Goal: Task Accomplishment & Management: Use online tool/utility

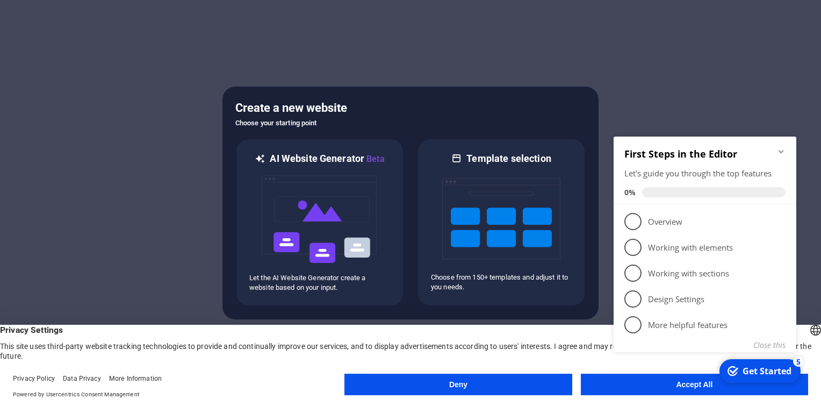
click div "checkmark Get Started 5 First Steps in the Editor Let's guide you through the t…"
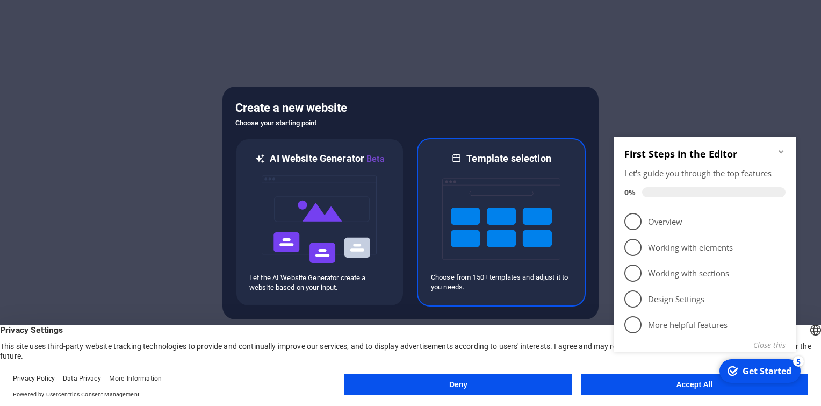
click at [508, 204] on img at bounding box center [501, 218] width 118 height 107
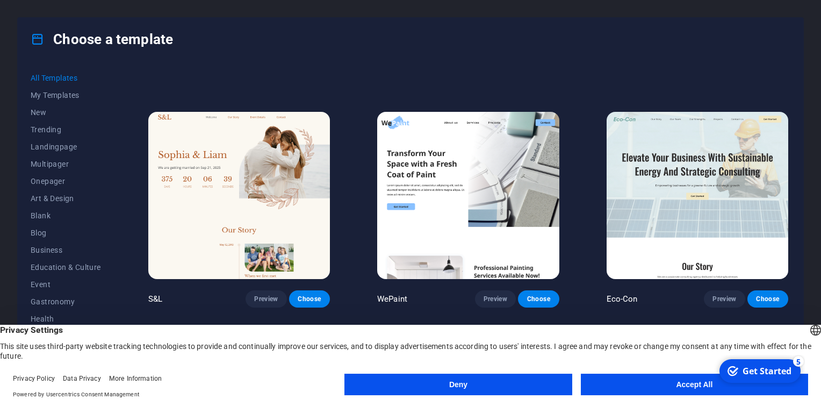
scroll to position [484, 0]
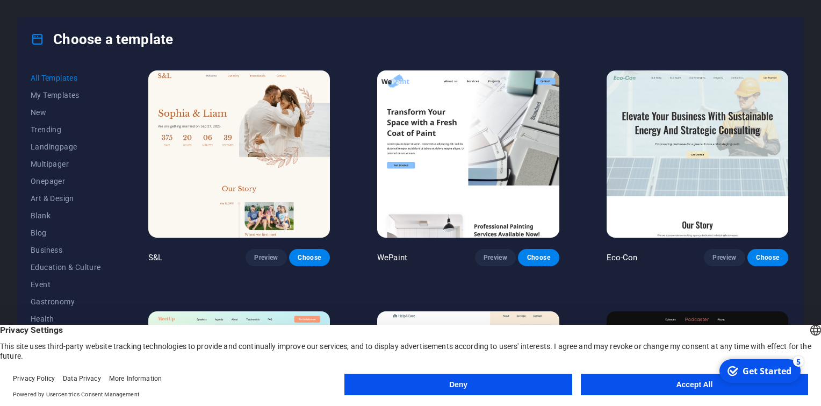
click at [695, 385] on button "Accept All" at bounding box center [694, 383] width 227 height 21
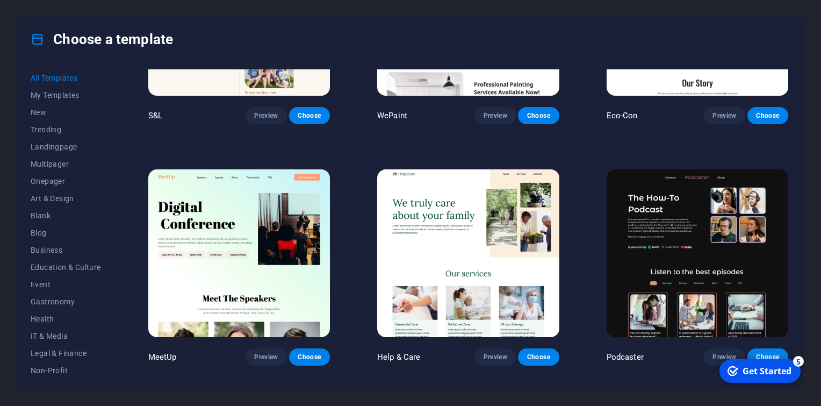
scroll to position [645, 0]
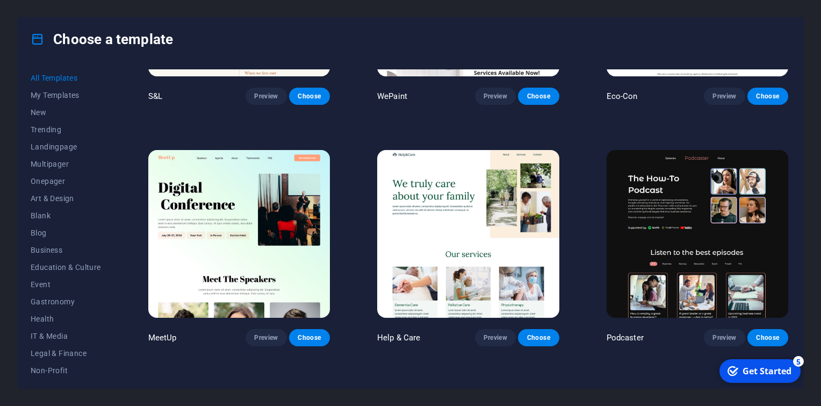
drag, startPoint x: 753, startPoint y: 370, endPoint x: 857, endPoint y: 531, distance: 192.0
click at [753, 371] on div "Get Started" at bounding box center [767, 371] width 49 height 12
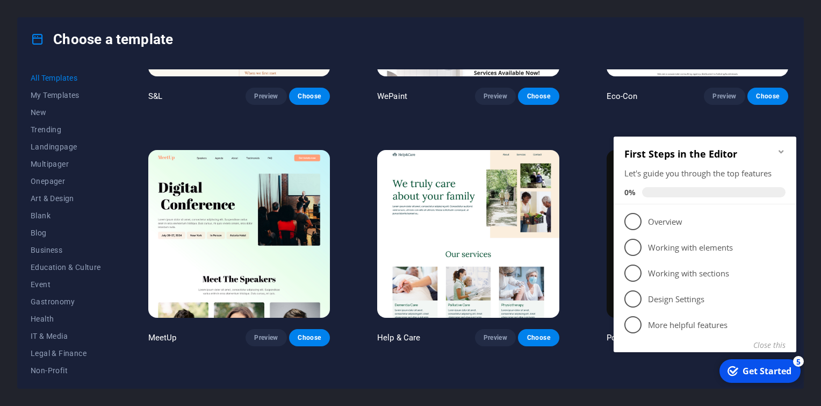
click at [573, 380] on div "All Templates My Templates New Trending Landingpage Multipager Onepager Art & D…" at bounding box center [411, 224] width 786 height 327
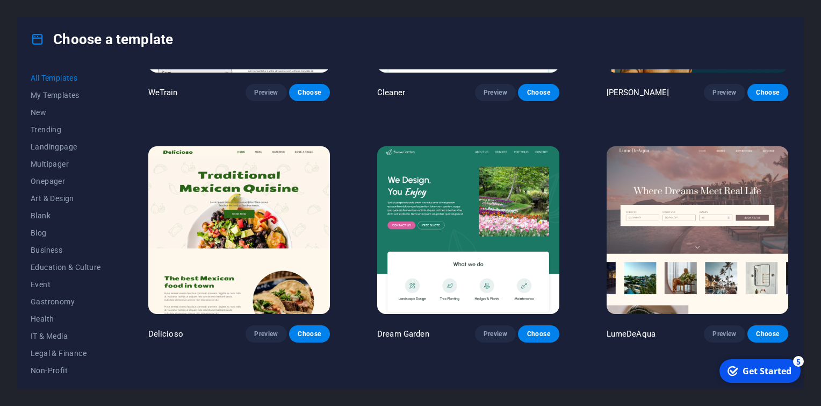
scroll to position [1612, 0]
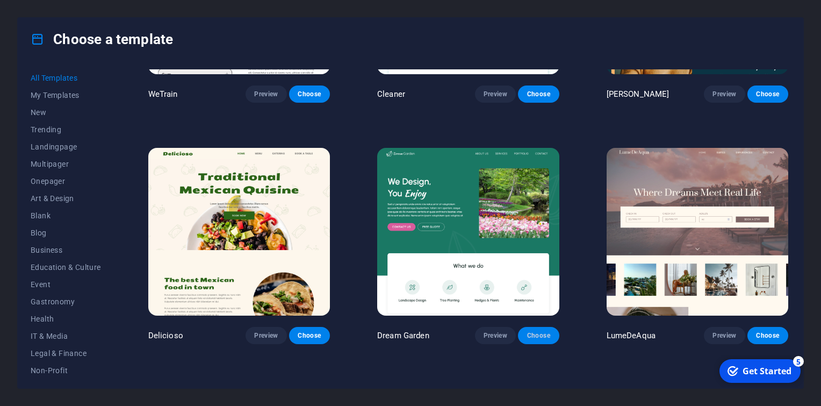
click at [530, 331] on span "Choose" at bounding box center [539, 335] width 24 height 9
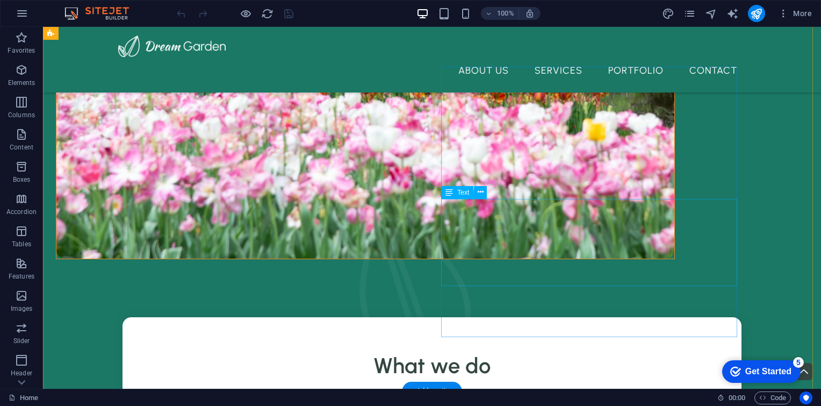
scroll to position [667, 0]
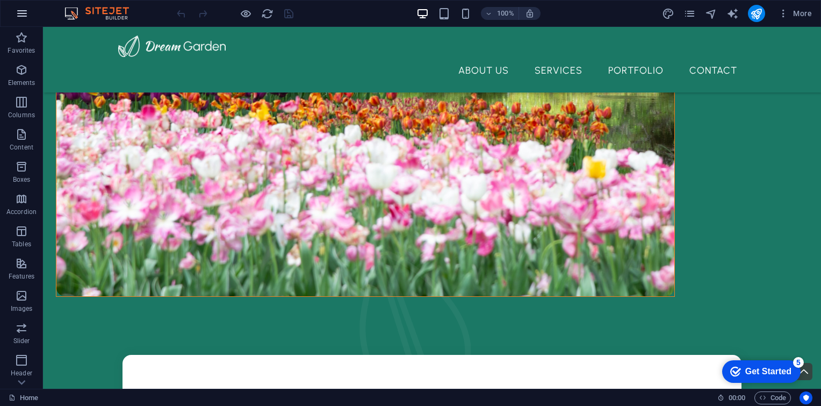
click at [23, 16] on icon "button" at bounding box center [22, 13] width 13 height 13
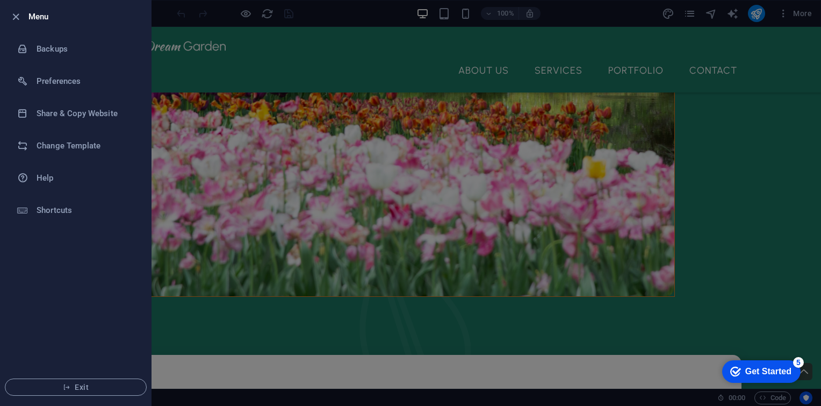
click at [313, 196] on div at bounding box center [410, 203] width 821 height 406
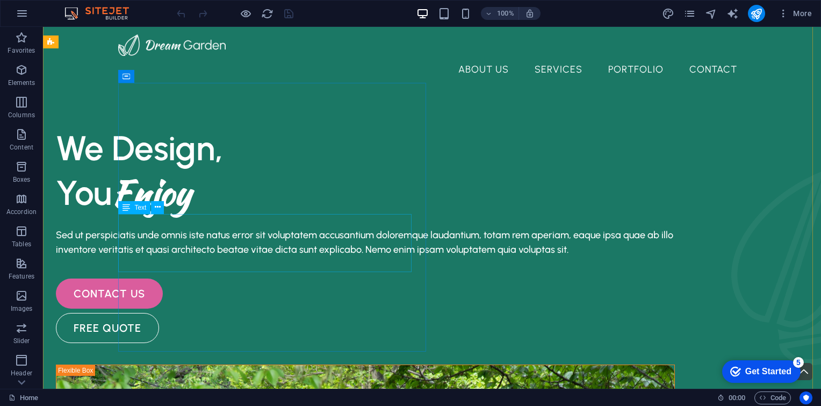
scroll to position [0, 0]
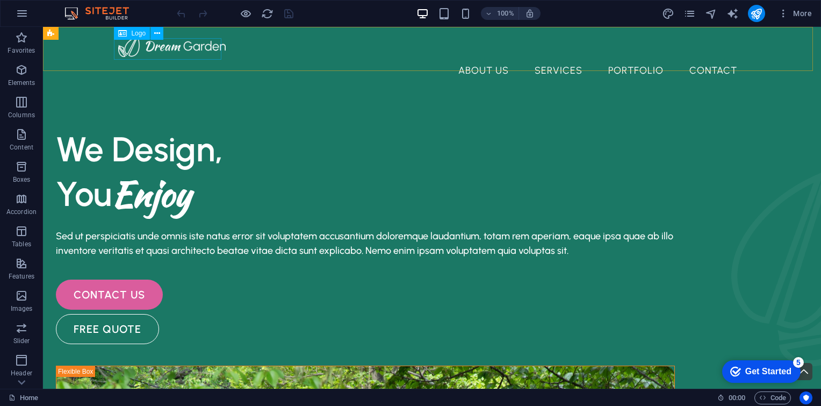
click at [134, 33] on span "Logo" at bounding box center [138, 33] width 15 height 6
click at [136, 37] on span "Logo" at bounding box center [138, 33] width 15 height 6
click at [157, 36] on icon at bounding box center [157, 33] width 6 height 11
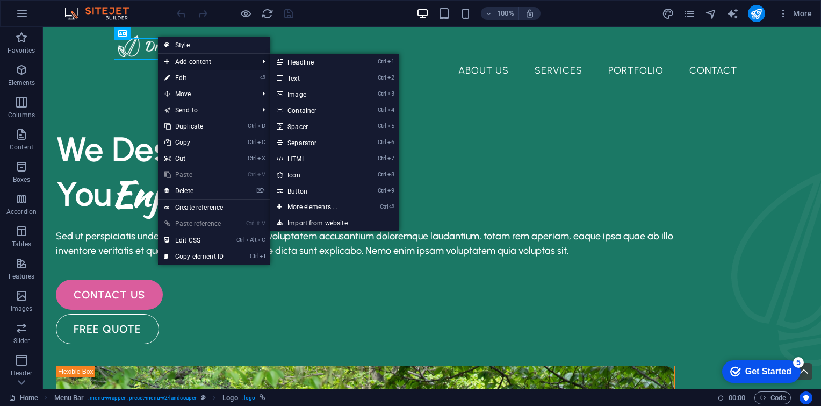
click at [203, 60] on span "Add content" at bounding box center [206, 62] width 96 height 16
click at [293, 77] on link "Ctrl 2 Text" at bounding box center [314, 78] width 89 height 16
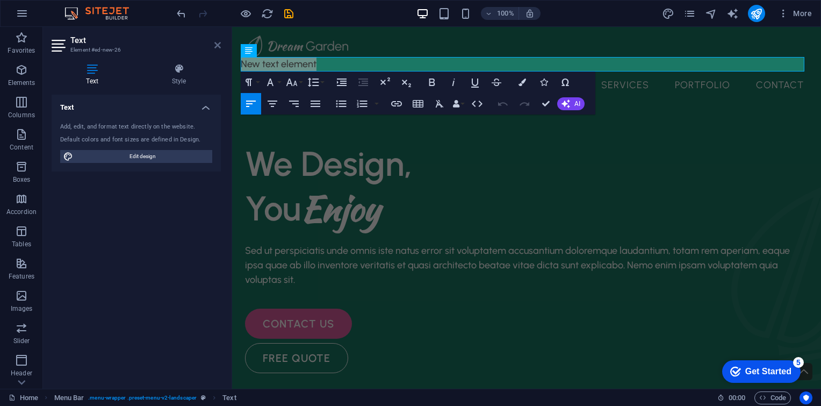
click at [219, 41] on icon at bounding box center [217, 45] width 6 height 9
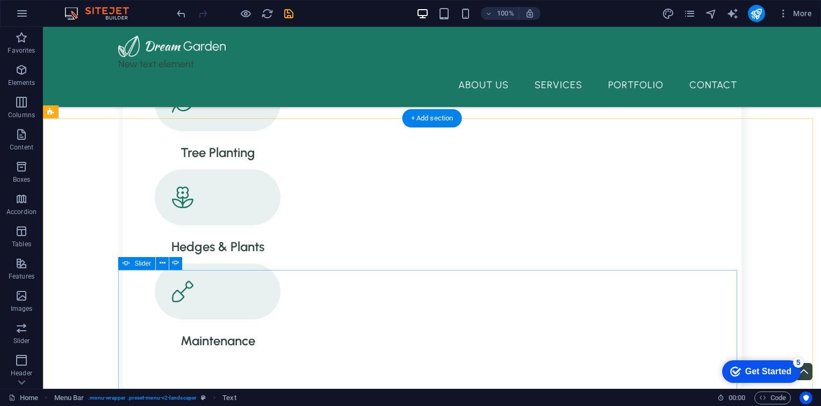
scroll to position [1182, 0]
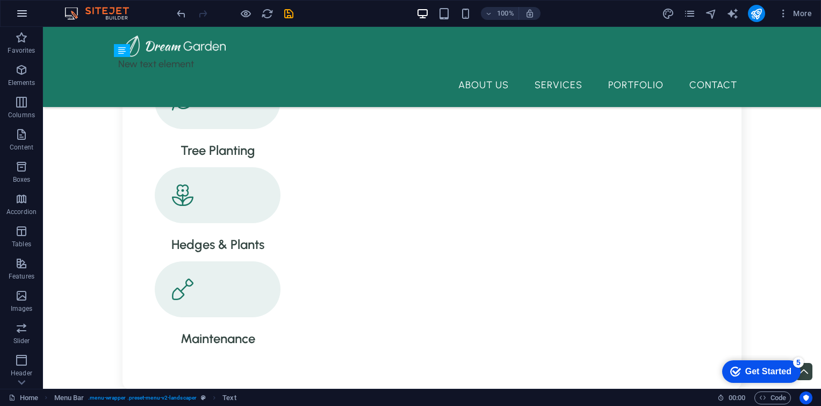
click at [25, 14] on icon "button" at bounding box center [22, 13] width 13 height 13
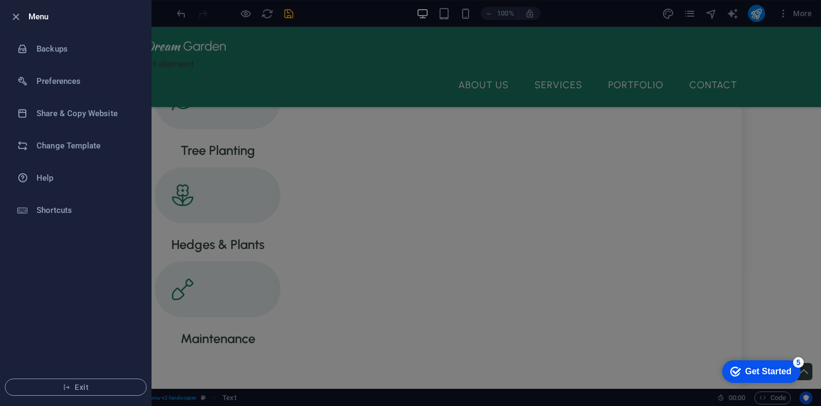
click at [293, 188] on div at bounding box center [410, 203] width 821 height 406
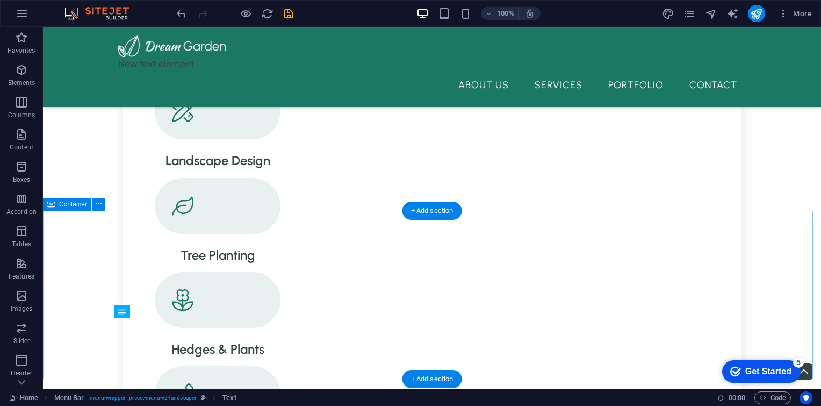
scroll to position [860, 0]
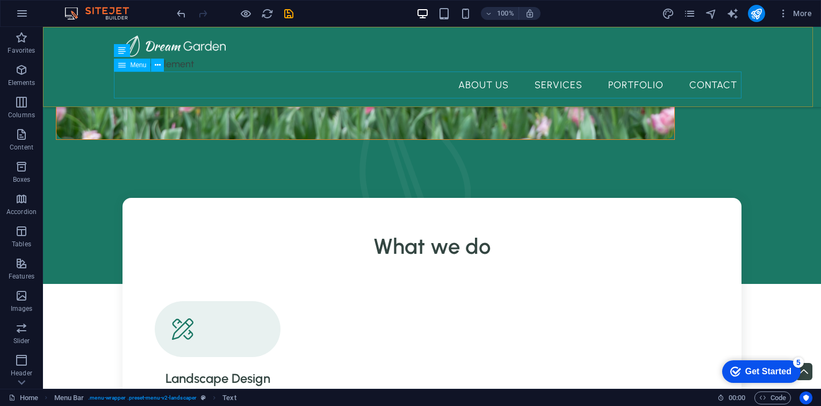
click at [472, 85] on nav "About Us Services Portfolio Contact" at bounding box center [432, 84] width 628 height 27
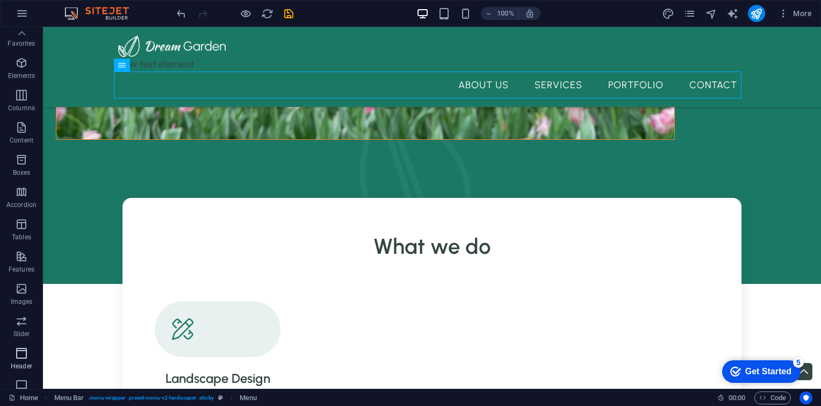
scroll to position [0, 0]
click at [24, 64] on icon "button" at bounding box center [21, 69] width 13 height 13
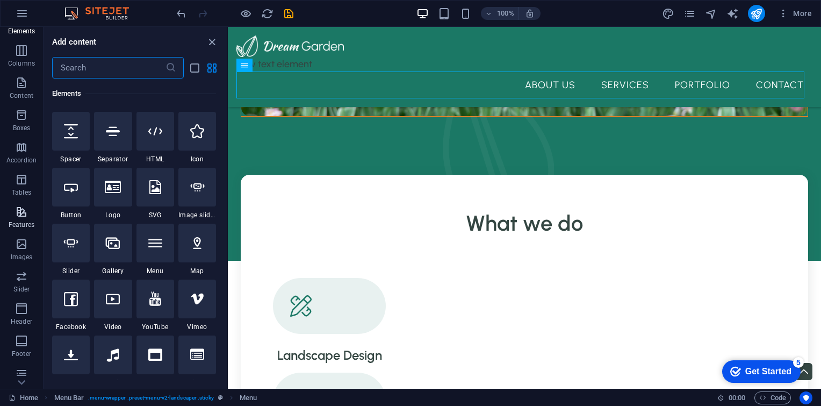
scroll to position [54, 0]
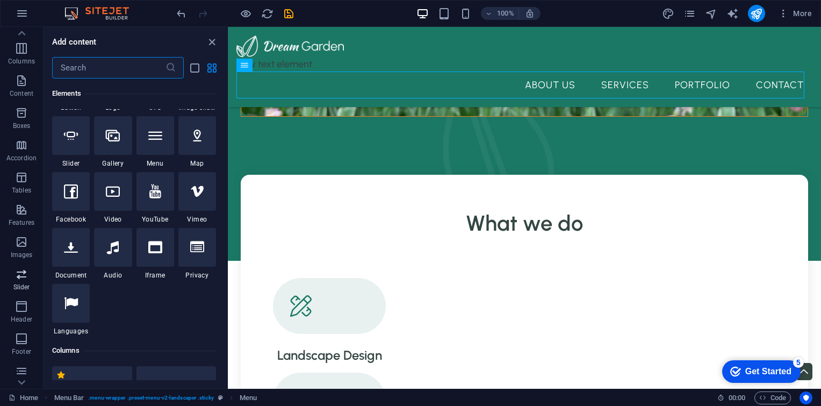
click at [21, 279] on icon "button" at bounding box center [21, 274] width 13 height 13
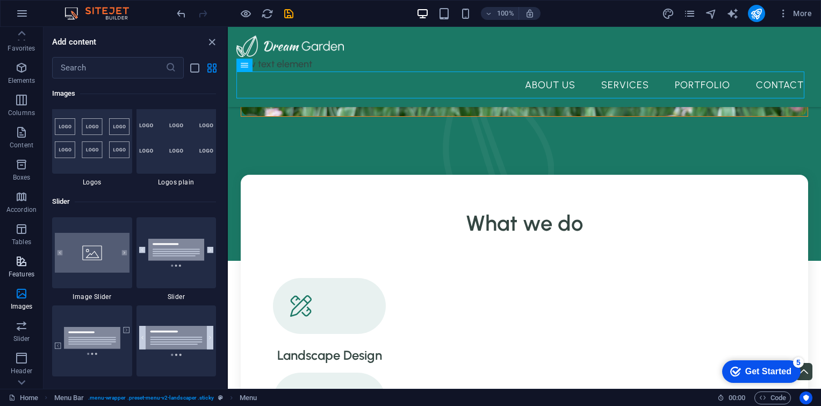
scroll to position [0, 0]
click at [23, 11] on icon "button" at bounding box center [22, 13] width 13 height 13
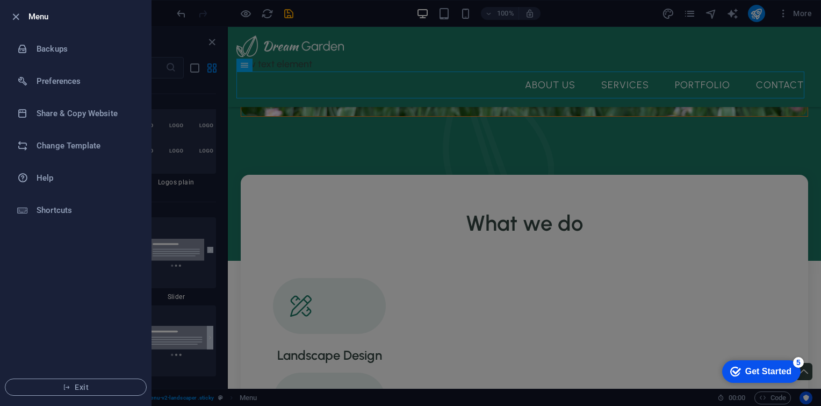
click at [213, 46] on div at bounding box center [410, 203] width 821 height 406
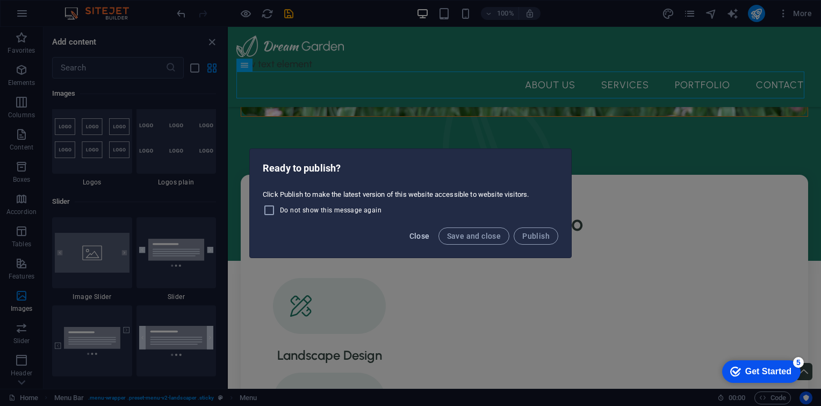
click at [417, 236] on span "Close" at bounding box center [419, 236] width 20 height 9
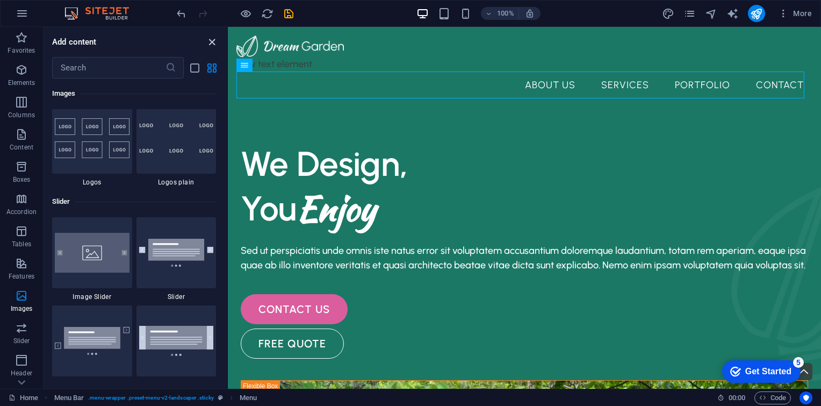
drag, startPoint x: 214, startPoint y: 37, endPoint x: 203, endPoint y: 65, distance: 30.6
click at [214, 37] on icon "close panel" at bounding box center [212, 42] width 12 height 12
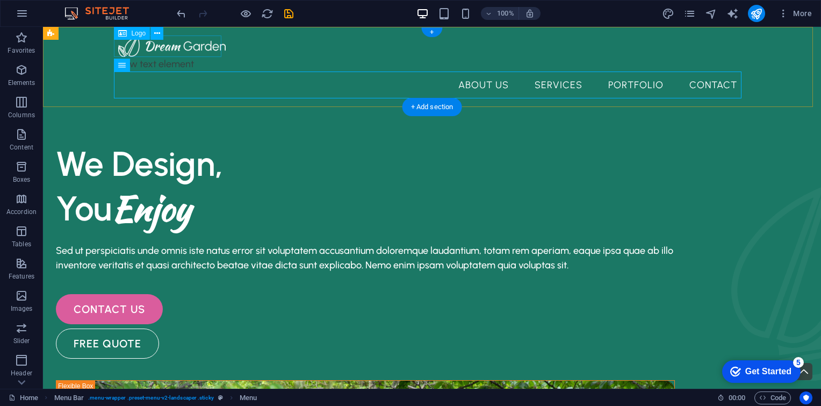
click at [186, 45] on div at bounding box center [432, 45] width 628 height 21
click at [157, 30] on icon at bounding box center [157, 33] width 6 height 11
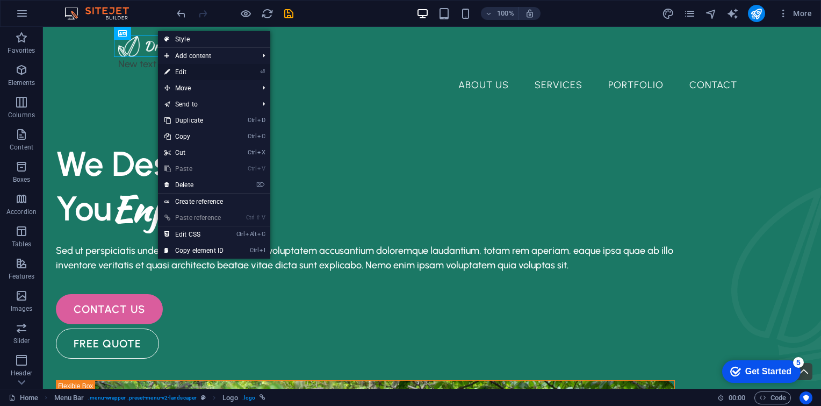
click at [258, 72] on li "⏎ Edit" at bounding box center [214, 72] width 112 height 16
click at [175, 70] on link "⏎ Edit" at bounding box center [194, 72] width 72 height 16
select select "px"
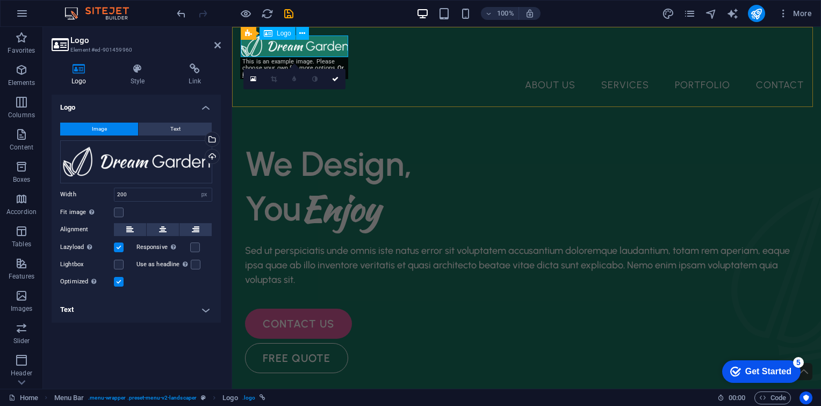
click at [308, 46] on div at bounding box center [527, 45] width 572 height 21
click at [286, 64] on div "This is an example image. Please choose your own for more options. Or import th…" at bounding box center [294, 67] width 108 height 21
click at [255, 42] on div at bounding box center [527, 45] width 572 height 21
click at [284, 34] on span "Logo" at bounding box center [284, 33] width 15 height 6
click at [269, 32] on icon at bounding box center [268, 33] width 9 height 13
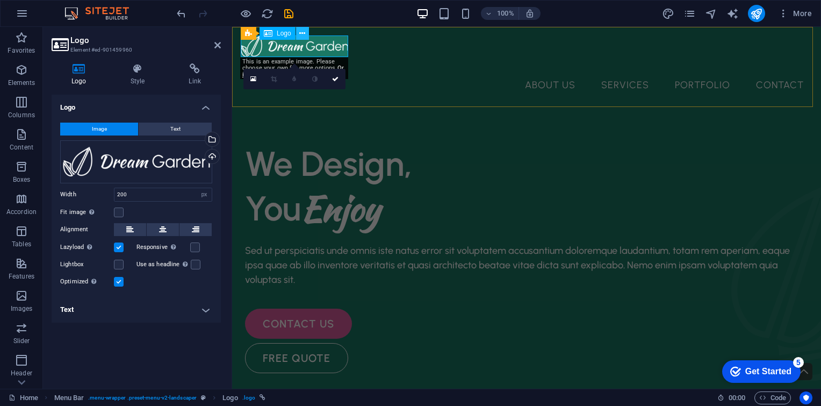
click at [302, 32] on icon at bounding box center [302, 33] width 6 height 11
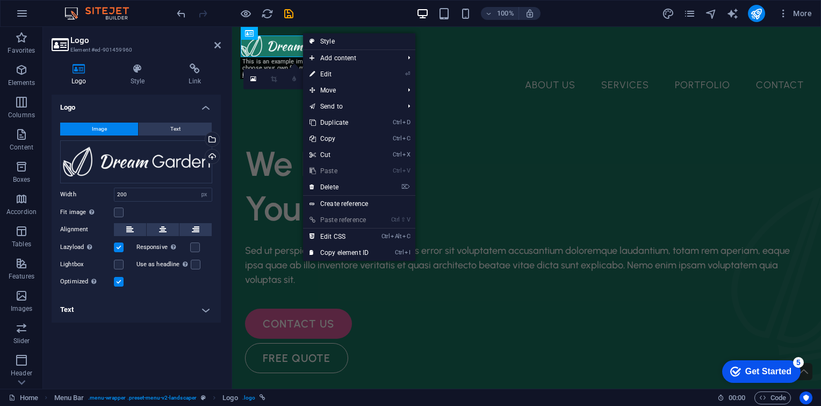
click at [119, 98] on h4 "Logo" at bounding box center [136, 104] width 169 height 19
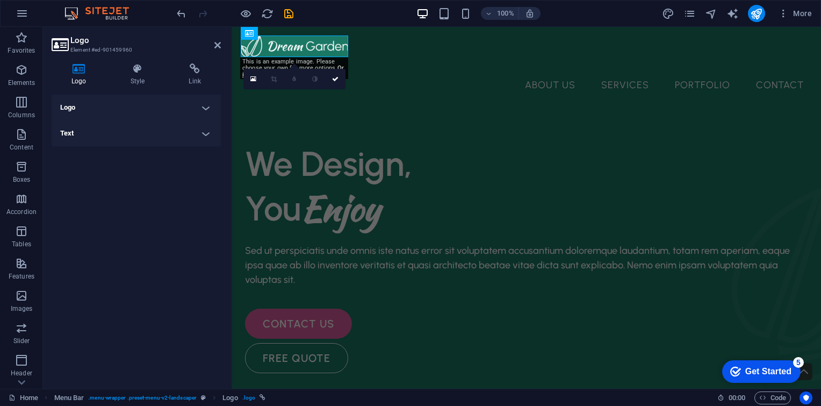
click at [168, 106] on h4 "Logo" at bounding box center [136, 108] width 169 height 26
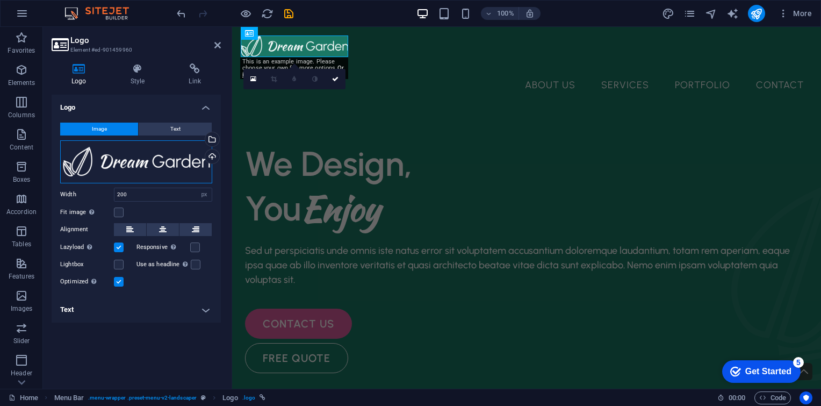
click at [112, 160] on div "Drag files here, click to choose files or select files from Files or our free s…" at bounding box center [136, 161] width 152 height 43
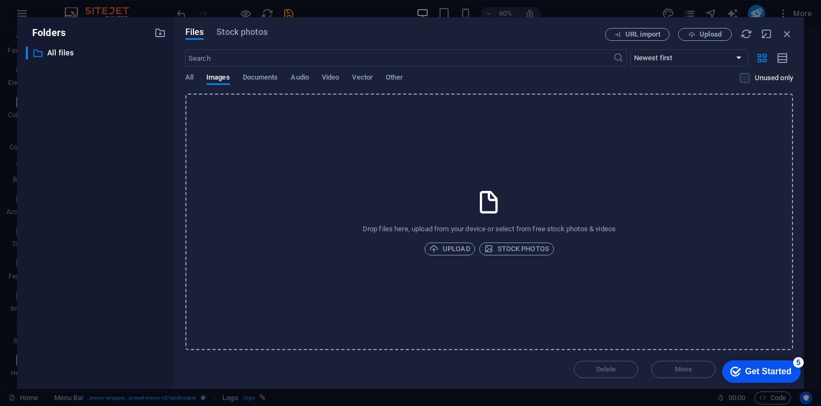
click at [413, 192] on div "Drop files here, upload from your device or select from free stock photos & vid…" at bounding box center [489, 221] width 608 height 256
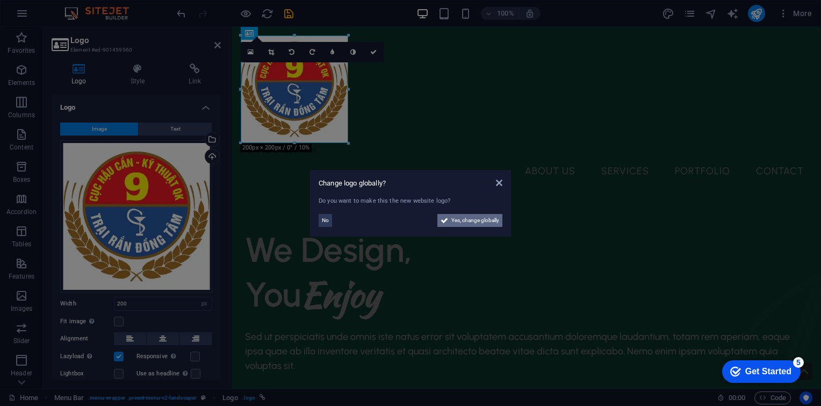
click at [457, 222] on span "Yes, change globally" at bounding box center [475, 220] width 48 height 13
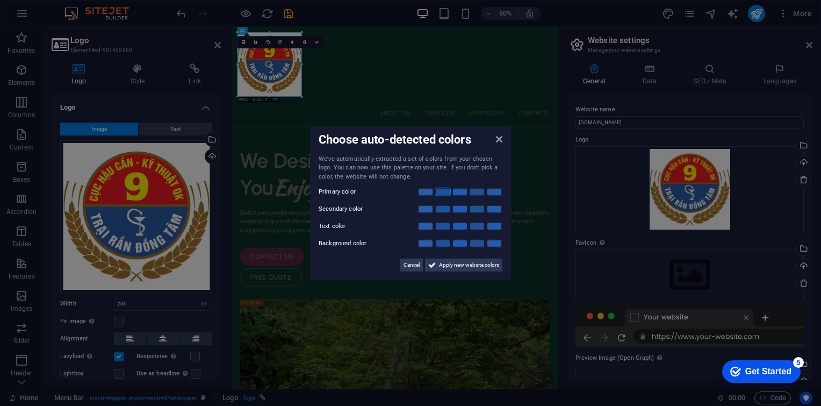
click at [444, 192] on link at bounding box center [443, 192] width 16 height 9
click at [464, 193] on link at bounding box center [460, 192] width 16 height 9
click at [492, 197] on div "Primary color" at bounding box center [411, 191] width 184 height 13
click at [491, 225] on link at bounding box center [494, 226] width 16 height 9
click at [495, 211] on link at bounding box center [494, 209] width 16 height 9
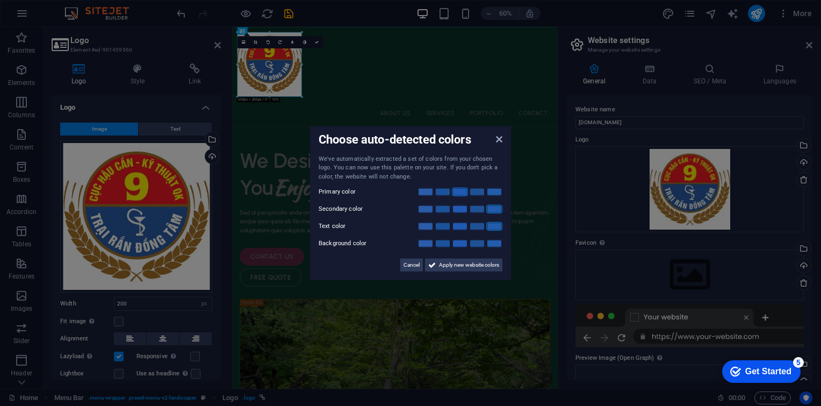
click at [495, 248] on div at bounding box center [459, 243] width 86 height 11
click at [453, 267] on span "Apply new website colors" at bounding box center [469, 264] width 60 height 13
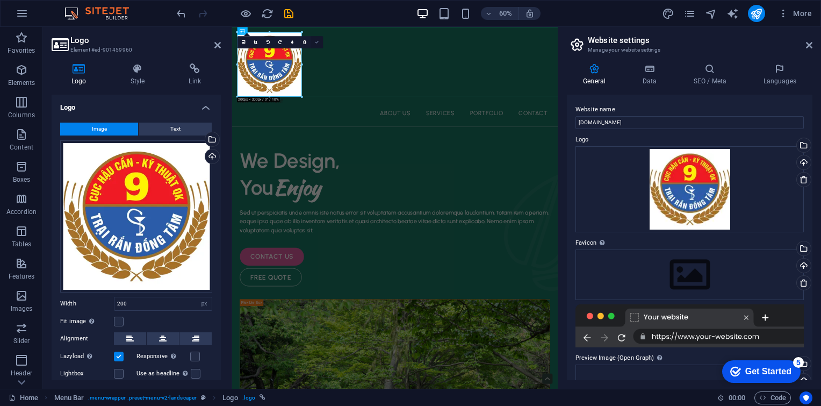
click at [318, 44] on link at bounding box center [317, 42] width 12 height 12
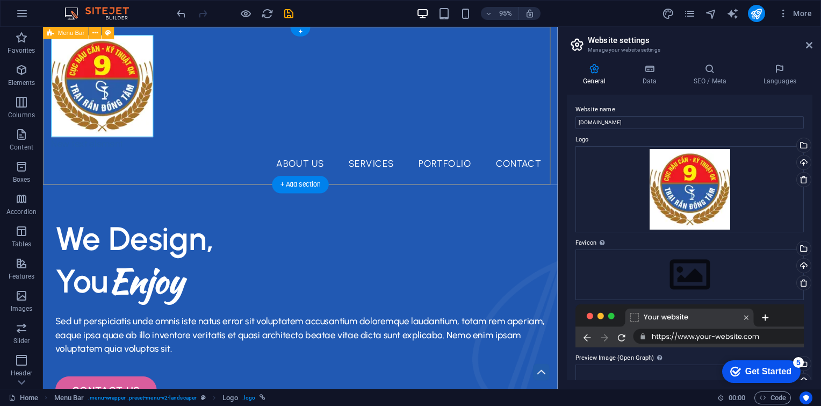
click at [272, 91] on div "New text element About Us Services Portfolio Contact" at bounding box center [314, 110] width 542 height 166
click at [301, 86] on div "New text element About Us Services Portfolio Contact" at bounding box center [314, 110] width 542 height 166
click at [53, 33] on icon at bounding box center [50, 33] width 6 height 12
drag, startPoint x: 105, startPoint y: 33, endPoint x: 14, endPoint y: 140, distance: 140.6
click at [105, 33] on icon at bounding box center [107, 32] width 5 height 11
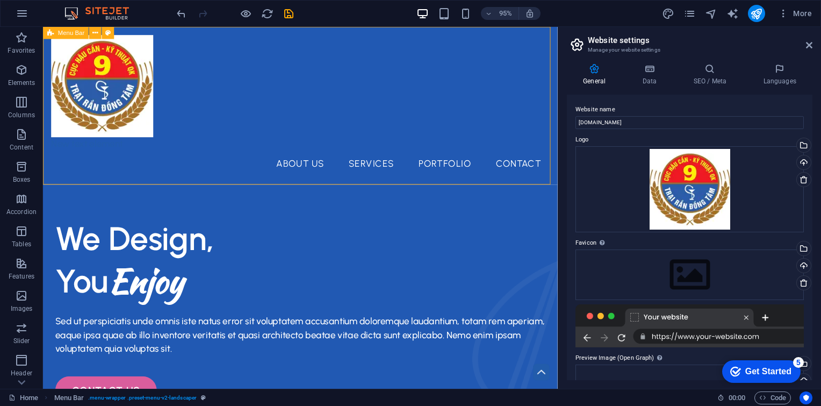
select select "rem"
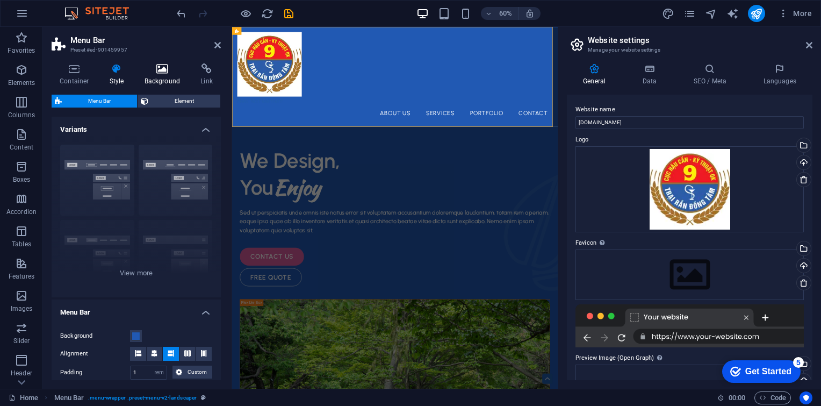
click at [153, 70] on icon at bounding box center [162, 68] width 52 height 11
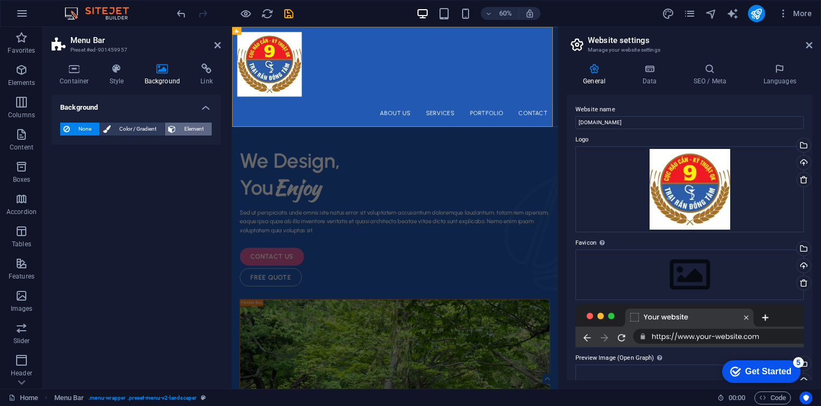
click at [184, 128] on span "Element" at bounding box center [194, 129] width 30 height 13
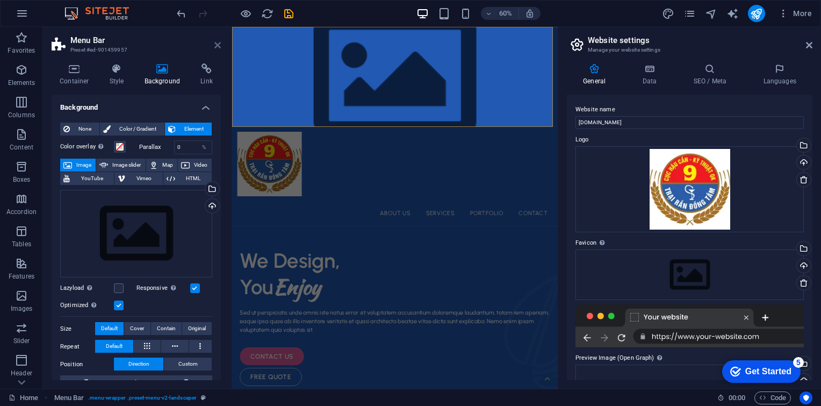
click at [215, 45] on icon at bounding box center [217, 45] width 6 height 9
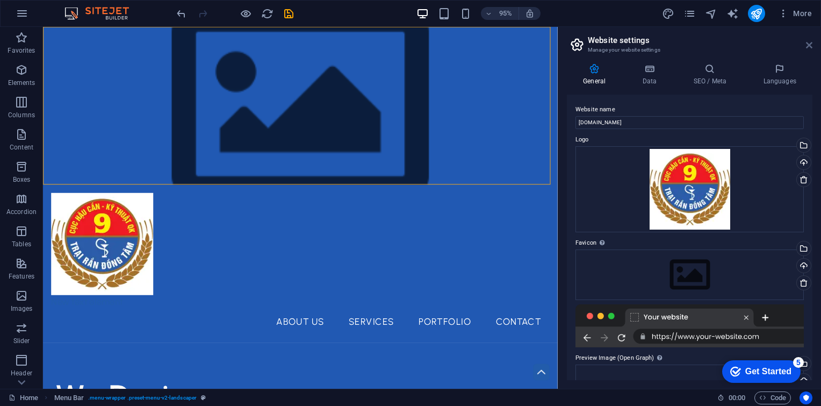
click at [811, 46] on icon at bounding box center [809, 45] width 6 height 9
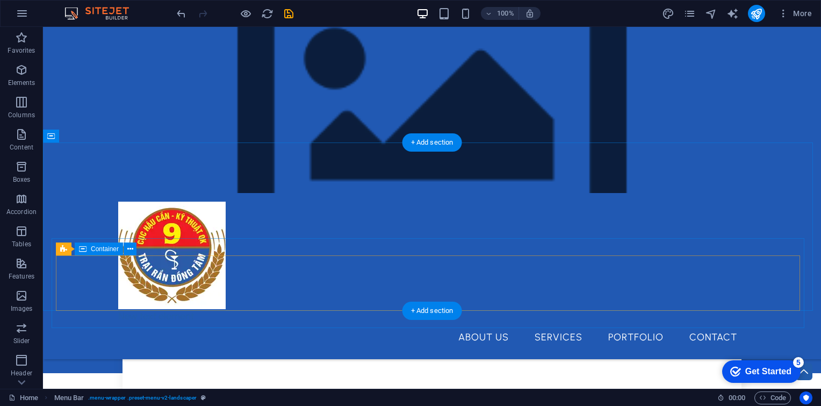
scroll to position [752, 0]
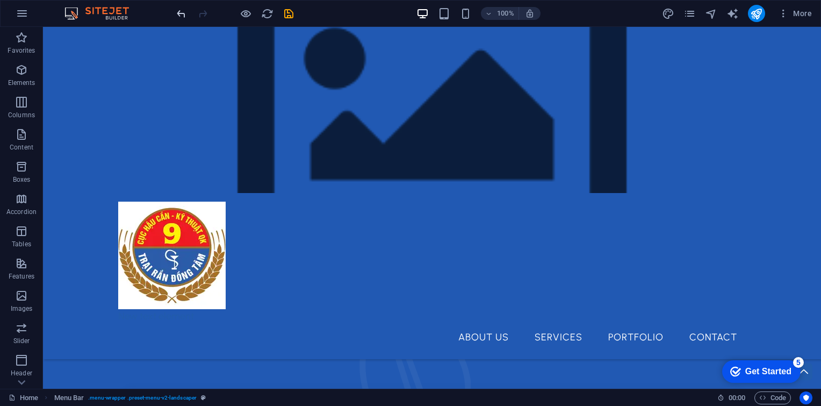
click at [178, 15] on icon "undo" at bounding box center [181, 14] width 12 height 12
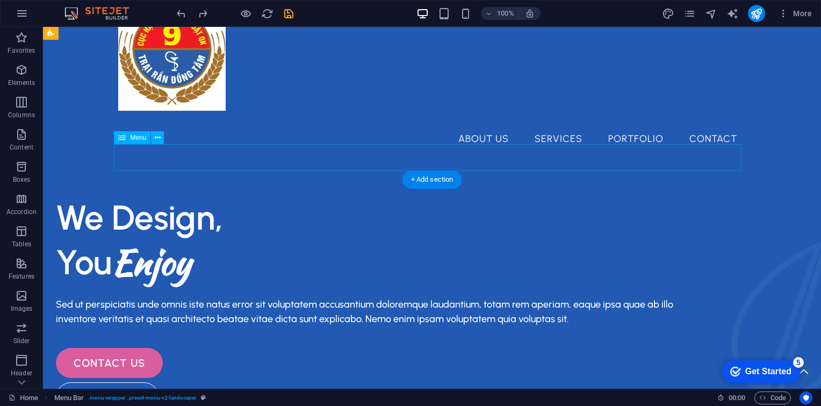
scroll to position [0, 0]
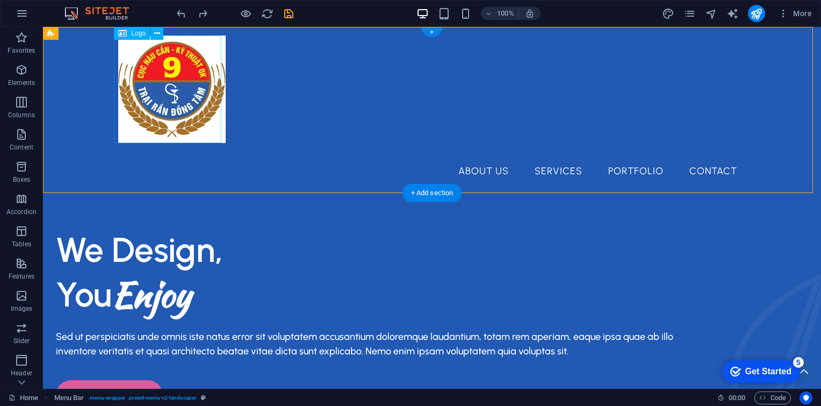
click at [164, 100] on div at bounding box center [432, 88] width 628 height 107
click at [211, 49] on div at bounding box center [432, 88] width 628 height 107
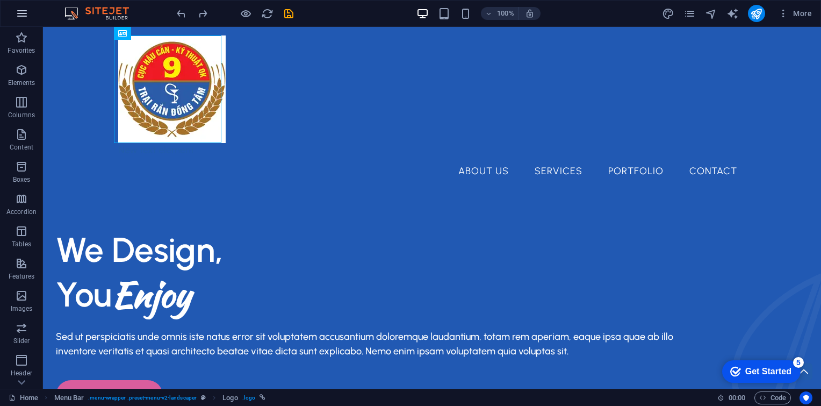
click at [26, 15] on icon "button" at bounding box center [22, 13] width 13 height 13
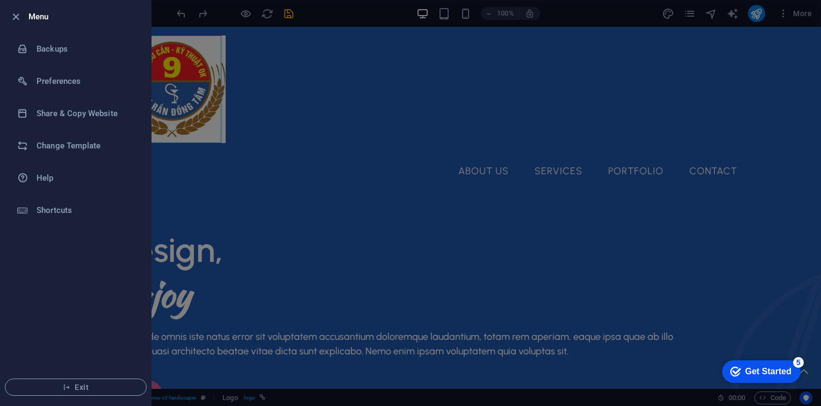
click at [298, 99] on div at bounding box center [410, 203] width 821 height 406
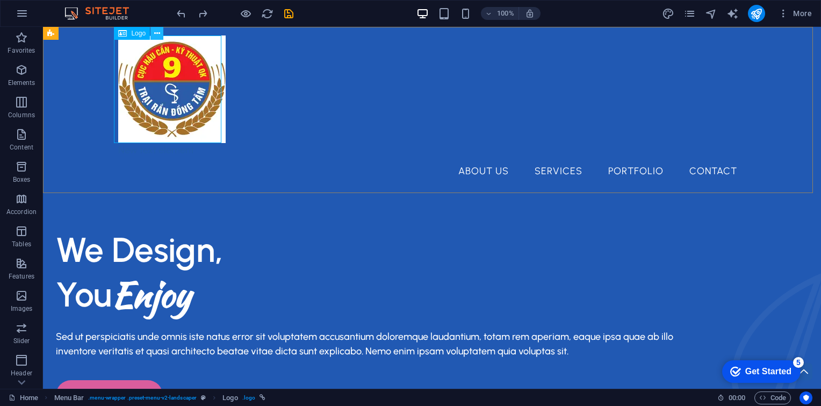
click at [153, 31] on button at bounding box center [156, 33] width 13 height 13
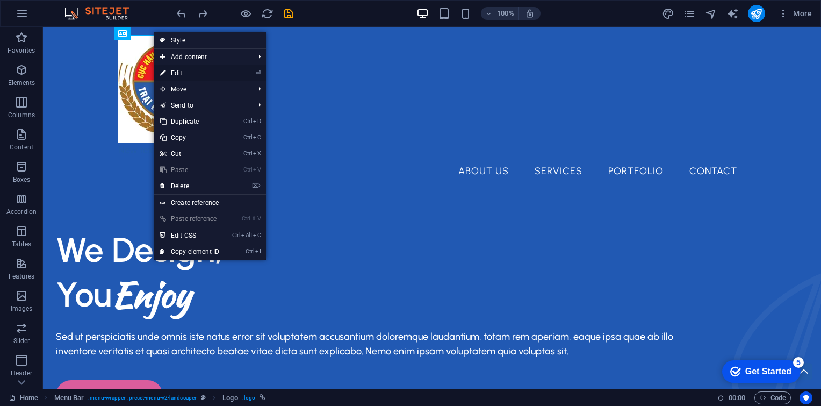
click at [186, 74] on link "⏎ Edit" at bounding box center [190, 73] width 72 height 16
select select "px"
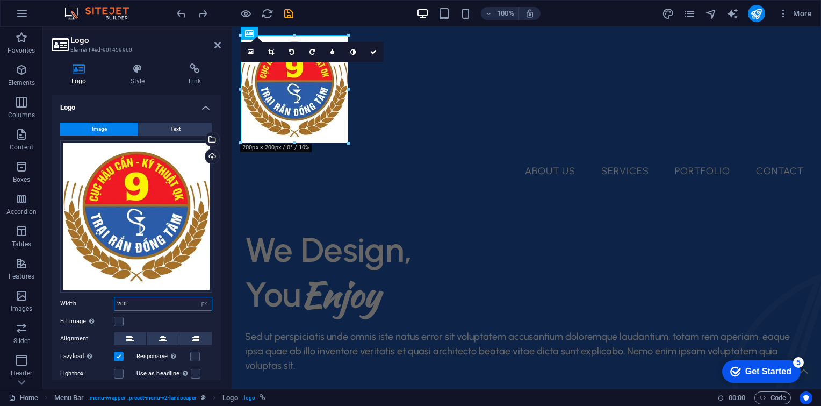
click at [148, 301] on input "200" at bounding box center [162, 303] width 97 height 13
click at [140, 303] on input "200" at bounding box center [162, 303] width 97 height 13
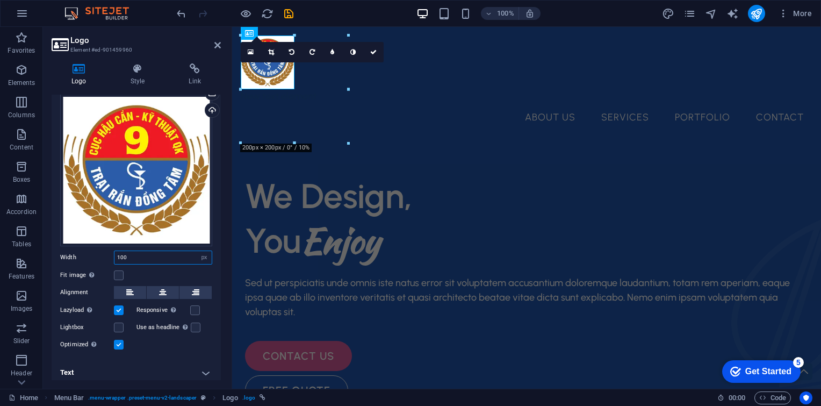
scroll to position [49, 0]
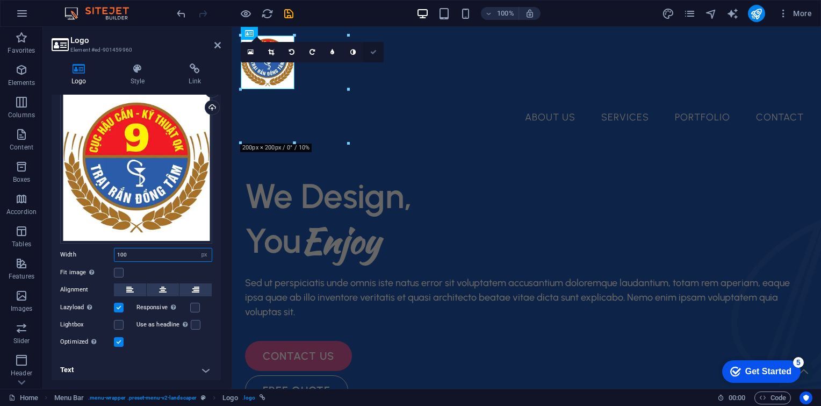
type input "100"
click at [371, 49] on icon at bounding box center [373, 52] width 6 height 6
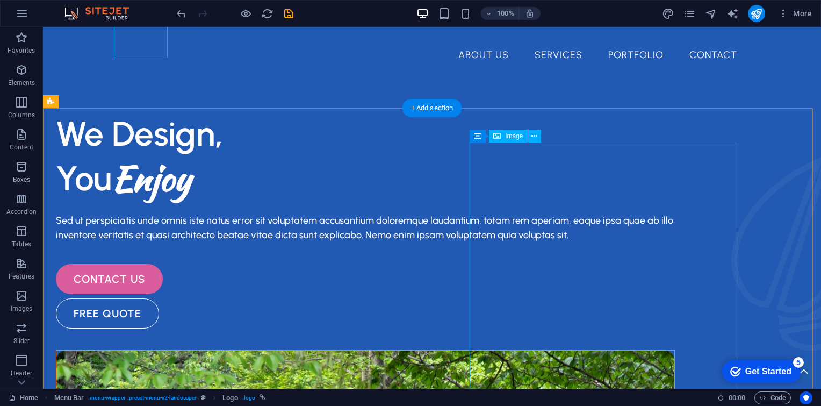
scroll to position [107, 0]
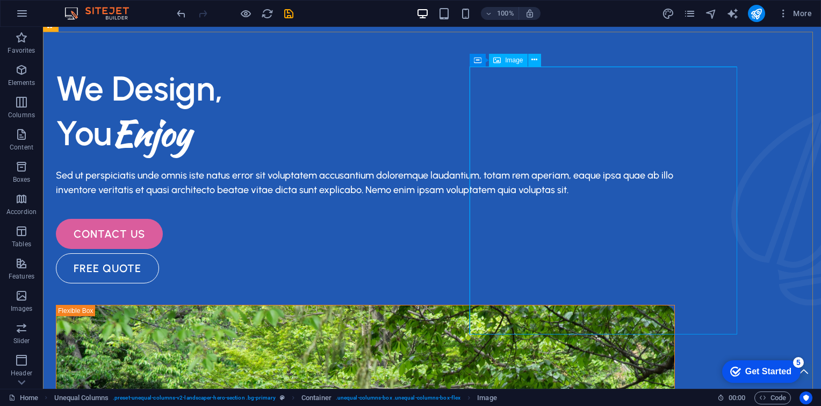
click at [507, 59] on span "Image" at bounding box center [514, 60] width 18 height 6
click at [495, 62] on span "Container" at bounding box center [499, 59] width 28 height 6
click at [522, 61] on icon at bounding box center [525, 59] width 6 height 11
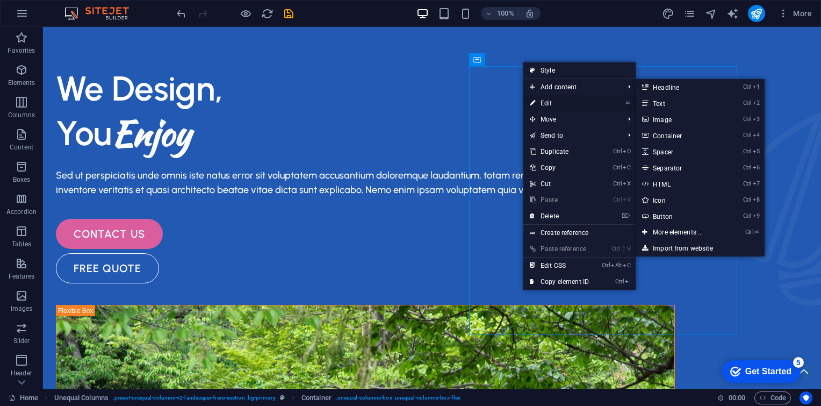
click at [564, 101] on link "⏎ Edit" at bounding box center [559, 103] width 72 height 16
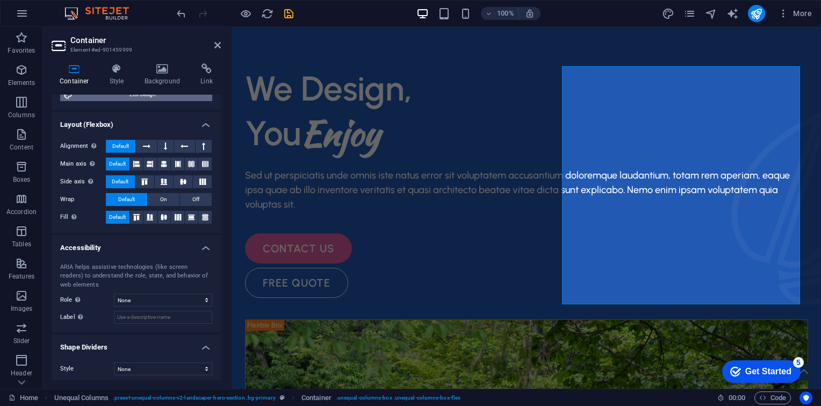
scroll to position [148, 0]
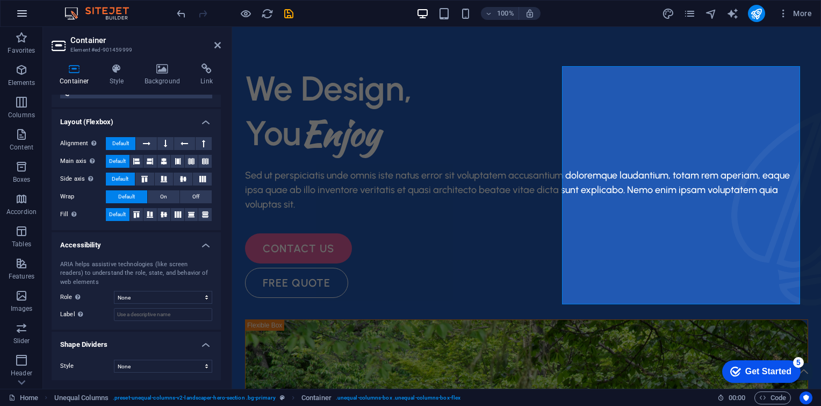
click at [21, 12] on icon "button" at bounding box center [22, 13] width 13 height 13
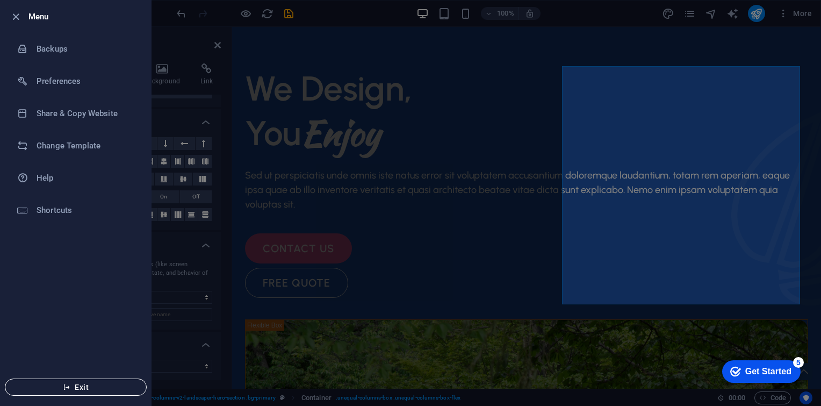
click at [64, 395] on button "Exit" at bounding box center [76, 386] width 142 height 17
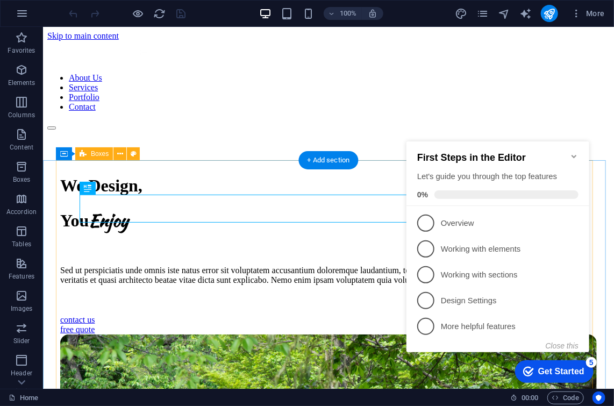
scroll to position [233, 0]
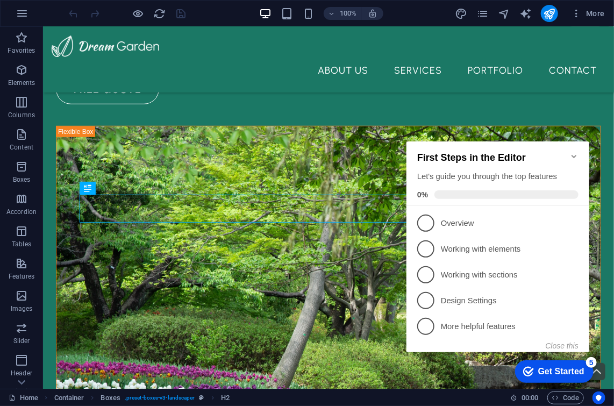
click at [573, 368] on div "Get Started" at bounding box center [560, 371] width 46 height 10
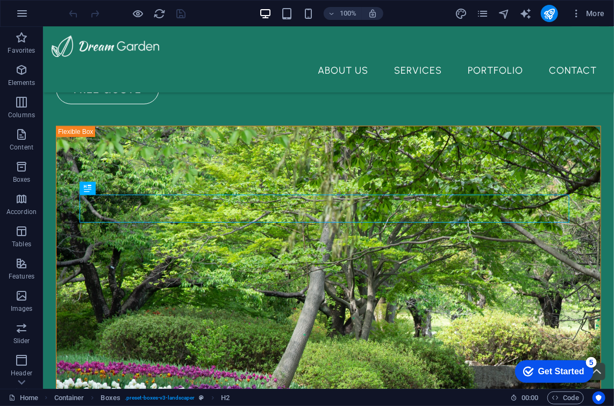
click at [584, 376] on div "Get Started" at bounding box center [560, 371] width 46 height 10
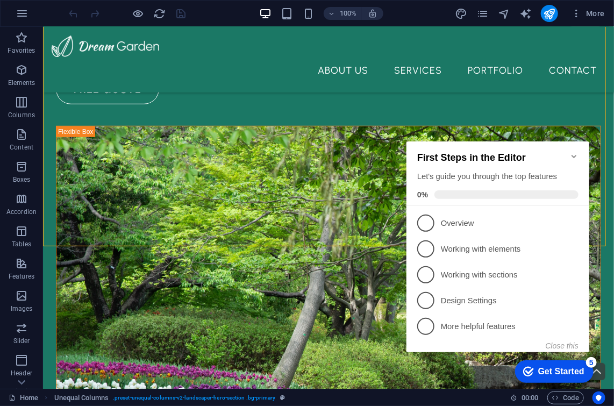
drag, startPoint x: 570, startPoint y: 128, endPoint x: 428, endPoint y: 13, distance: 182.2
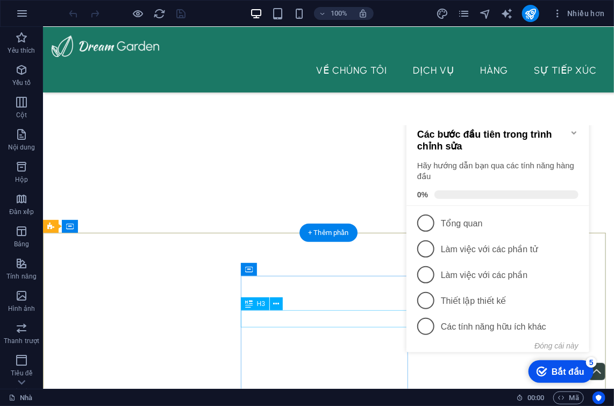
scroll to position [3113, 0]
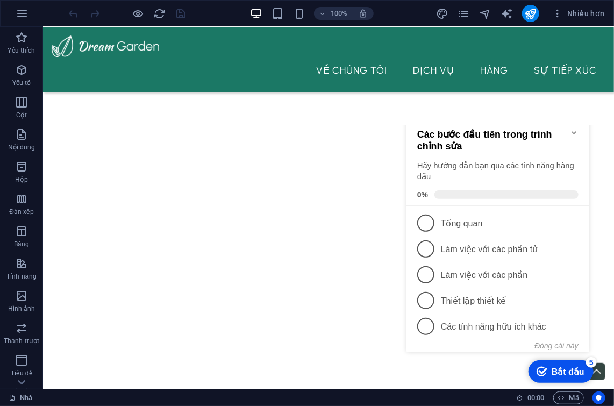
click at [568, 373] on div "Bắt đầu" at bounding box center [567, 371] width 33 height 10
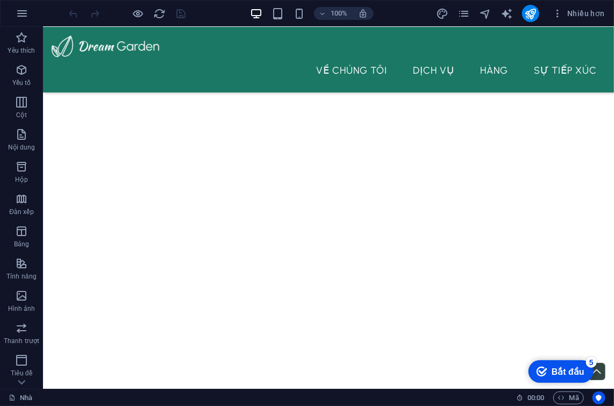
scroll to position [3004, 0]
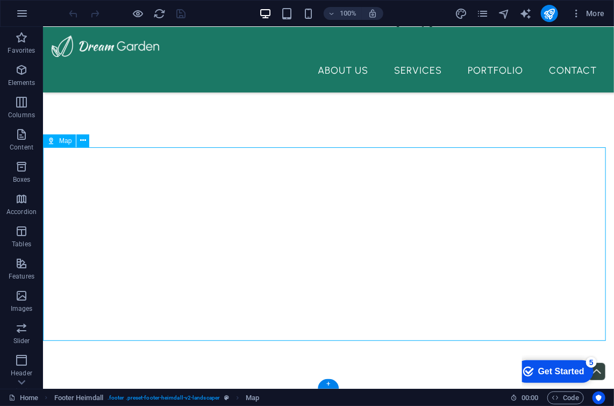
click at [54, 142] on icon at bounding box center [51, 140] width 8 height 13
click at [82, 142] on icon at bounding box center [83, 140] width 6 height 11
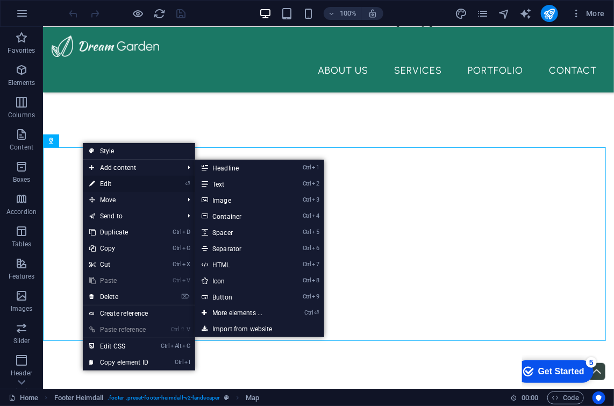
click at [112, 183] on link "⏎ Edit" at bounding box center [119, 184] width 72 height 16
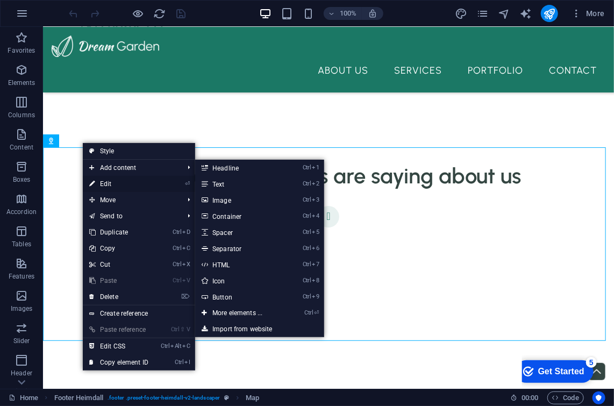
select select "1"
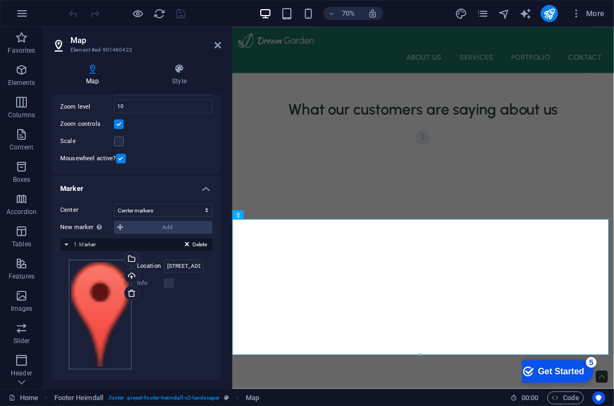
scroll to position [114, 0]
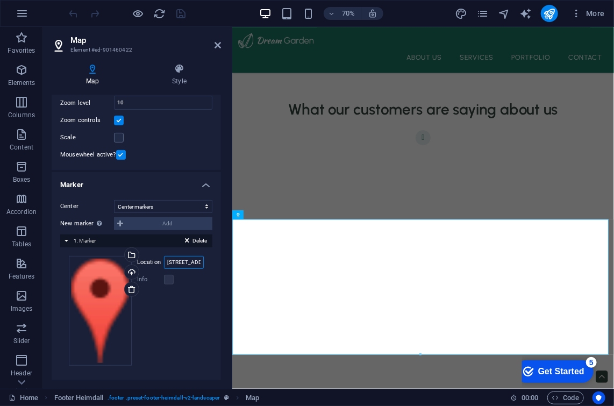
click at [183, 262] on input "4494 North Palmer Road 20889 Bethesda, MD" at bounding box center [184, 262] width 40 height 13
click at [190, 264] on input "4494 North Palmer Road 20889 Bethesda, MD" at bounding box center [184, 262] width 40 height 13
drag, startPoint x: 241, startPoint y: 142, endPoint x: 244, endPoint y: 137, distance: 5.5
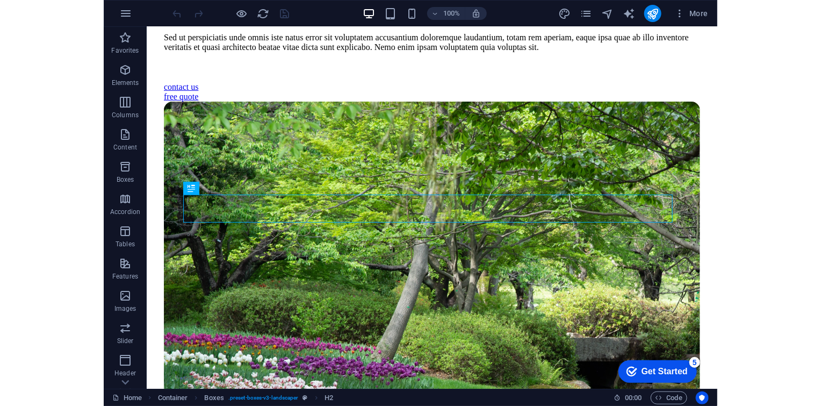
scroll to position [260, 0]
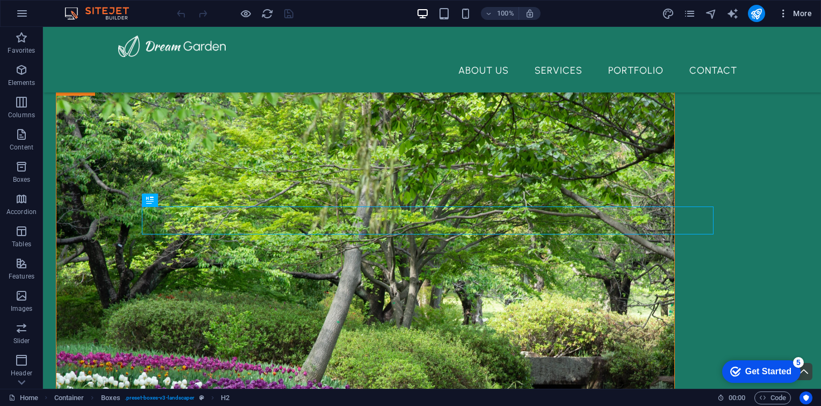
click at [613, 15] on span "More" at bounding box center [795, 13] width 34 height 11
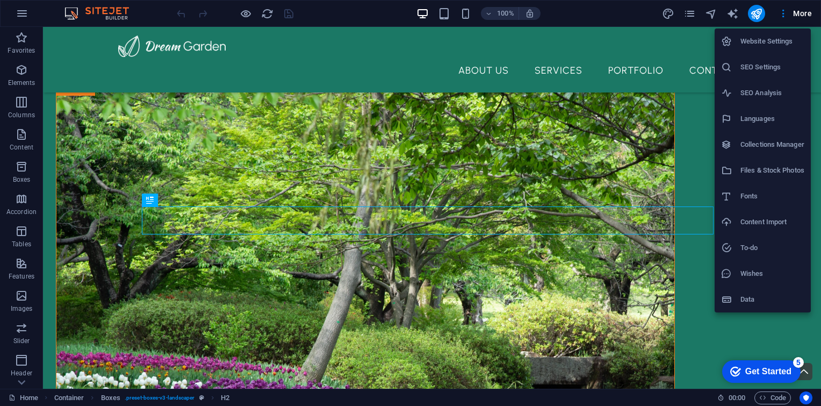
click at [613, 41] on h6 "Website Settings" at bounding box center [772, 41] width 64 height 13
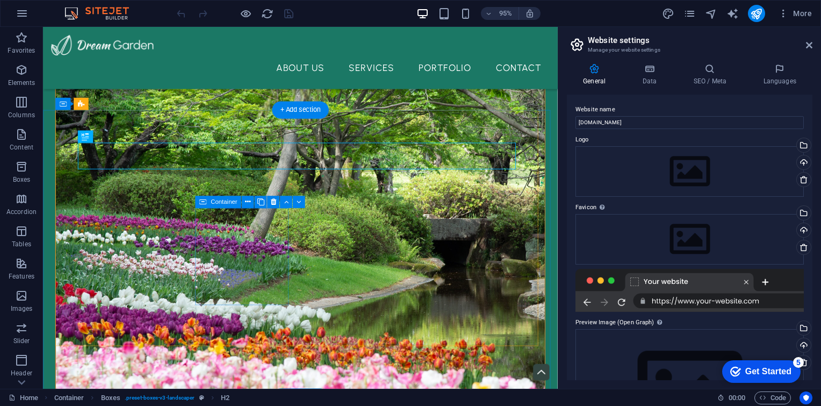
scroll to position [393, 0]
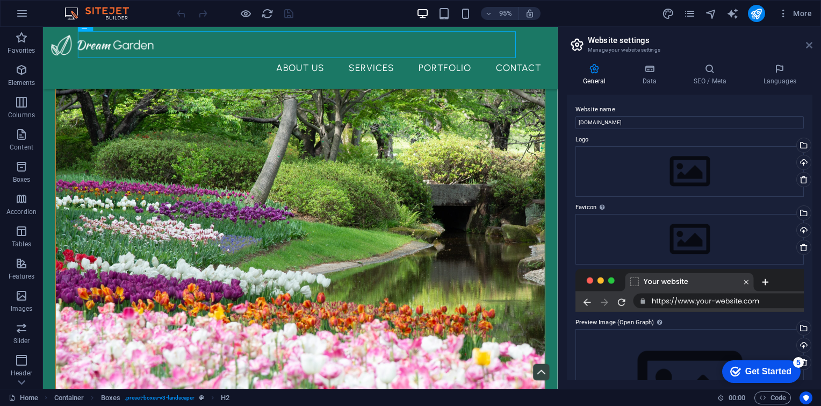
click at [613, 41] on icon at bounding box center [809, 45] width 6 height 9
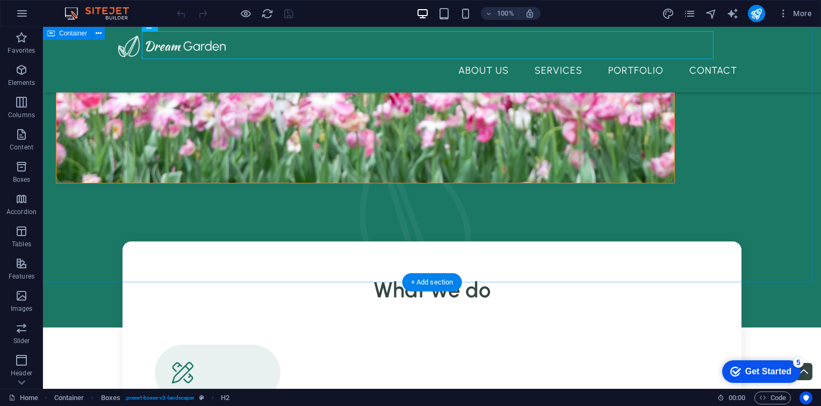
scroll to position [810, 0]
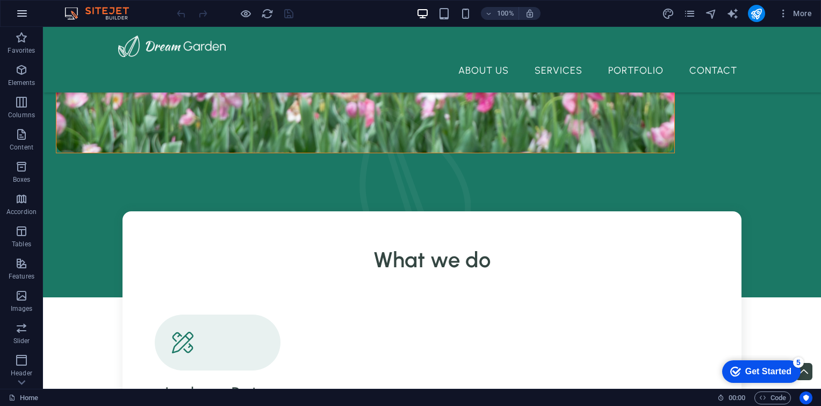
click at [21, 15] on icon "button" at bounding box center [22, 13] width 13 height 13
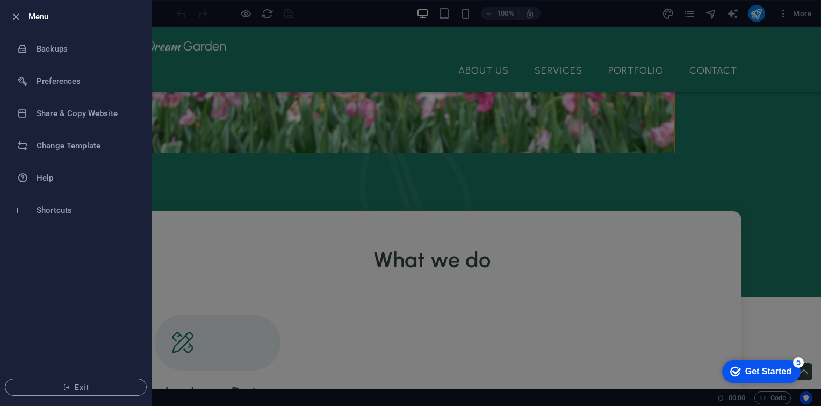
click at [257, 162] on div at bounding box center [410, 203] width 821 height 406
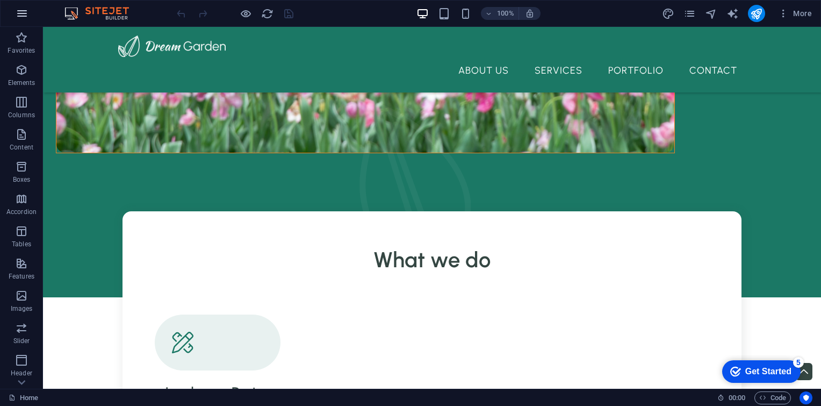
click at [24, 10] on icon "button" at bounding box center [22, 13] width 13 height 13
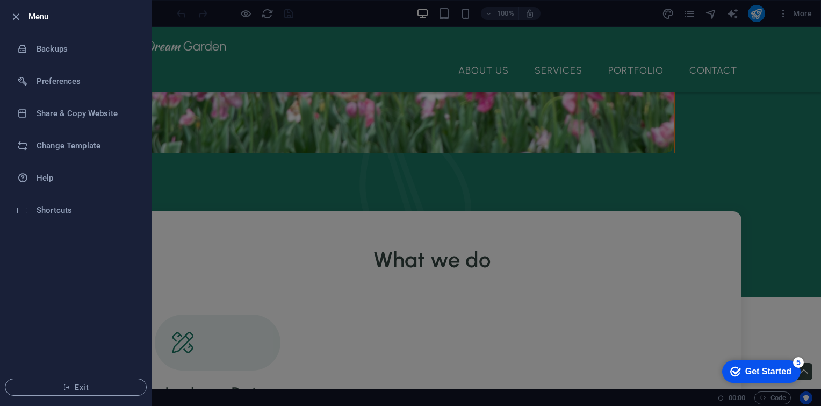
click at [208, 135] on div at bounding box center [410, 203] width 821 height 406
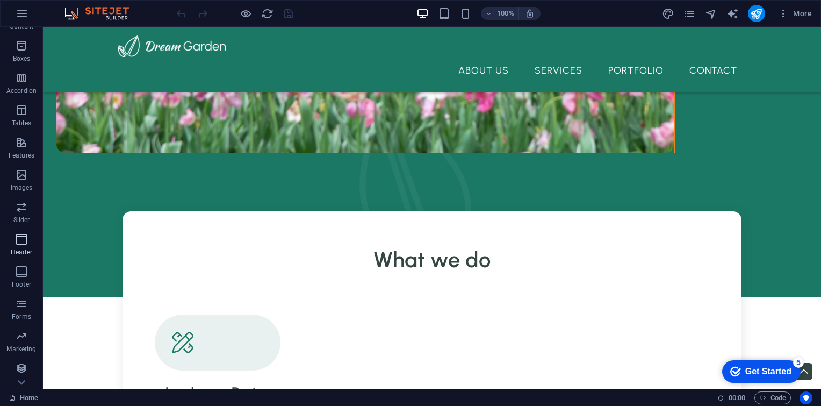
scroll to position [121, 0]
click at [24, 246] on span "Header" at bounding box center [21, 245] width 43 height 26
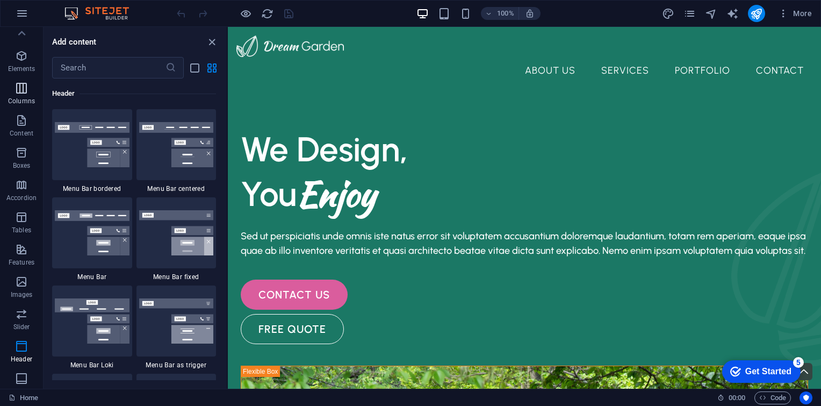
scroll to position [0, 0]
click at [18, 75] on icon "button" at bounding box center [21, 69] width 13 height 13
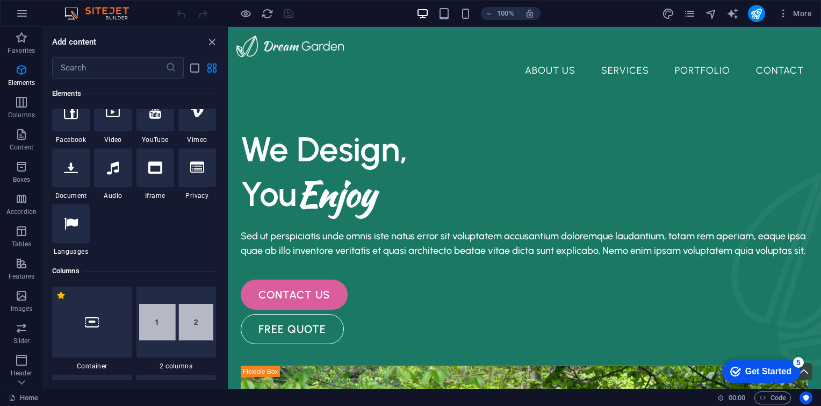
scroll to position [383, 0]
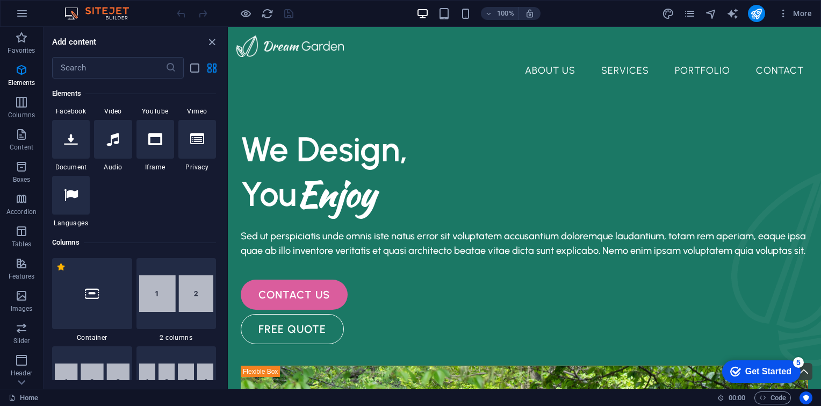
click at [613, 370] on div "Get Started" at bounding box center [768, 371] width 46 height 10
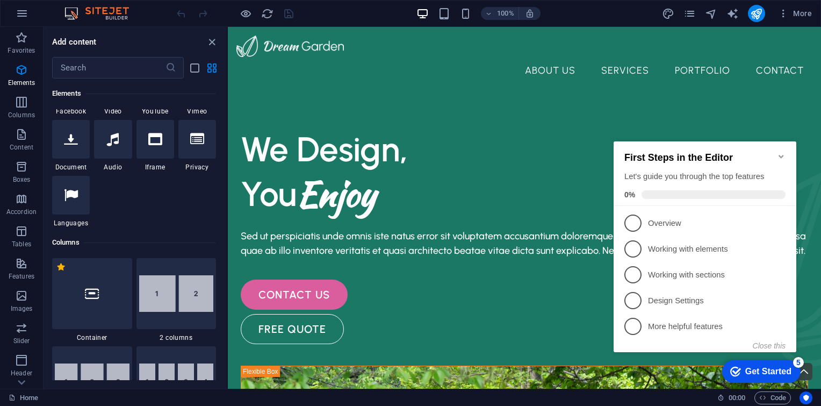
click at [613, 370] on div "Get Started" at bounding box center [768, 371] width 46 height 10
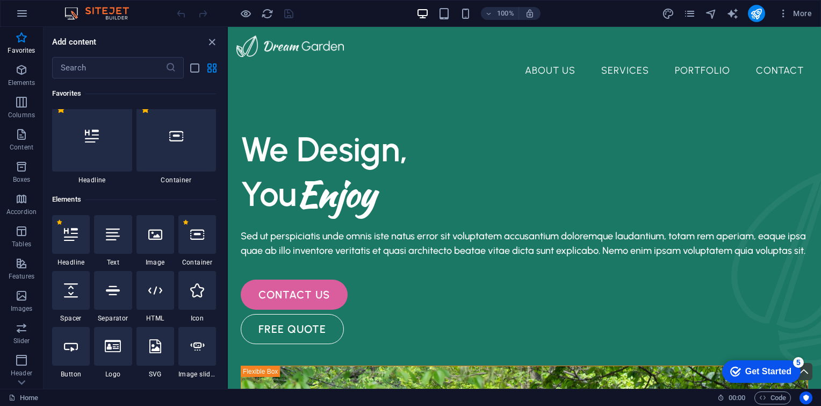
scroll to position [0, 0]
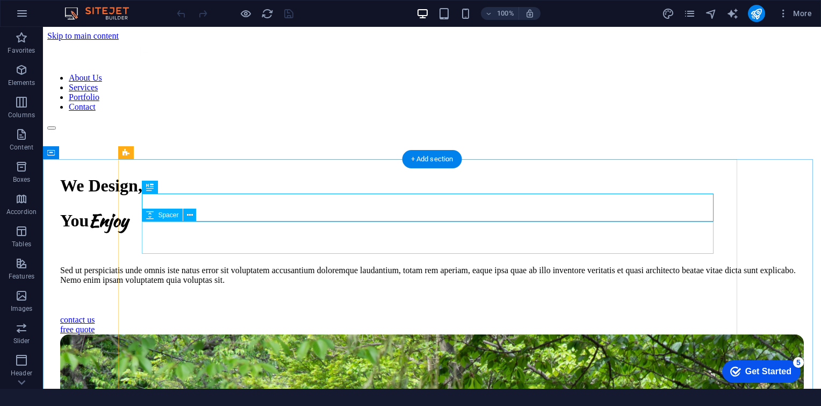
scroll to position [272, 0]
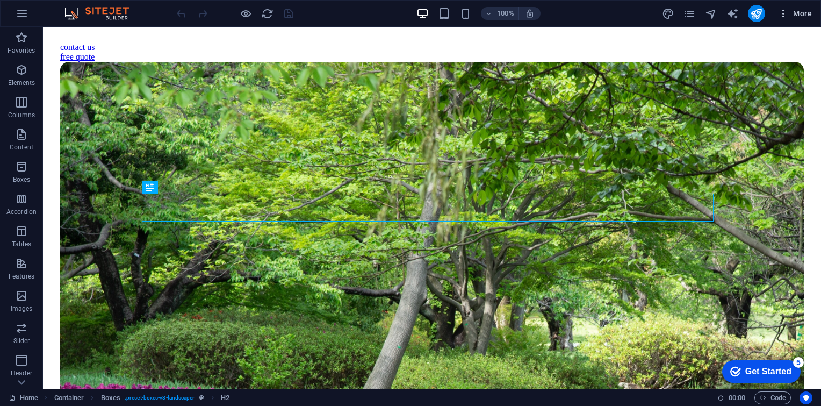
click at [784, 13] on icon "button" at bounding box center [783, 13] width 11 height 11
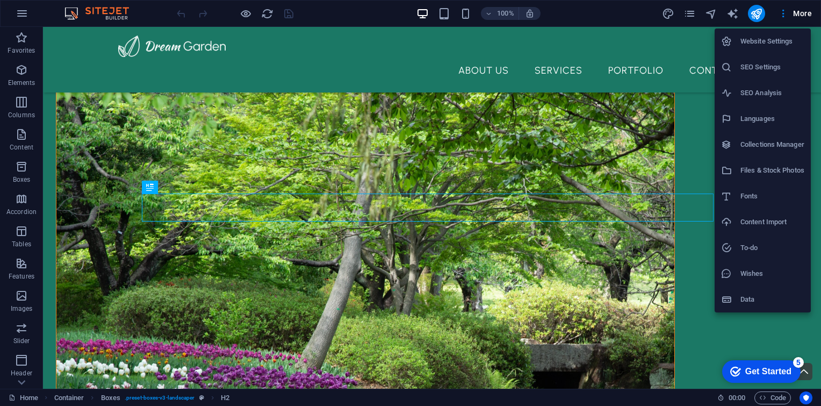
click at [797, 16] on div at bounding box center [410, 203] width 821 height 406
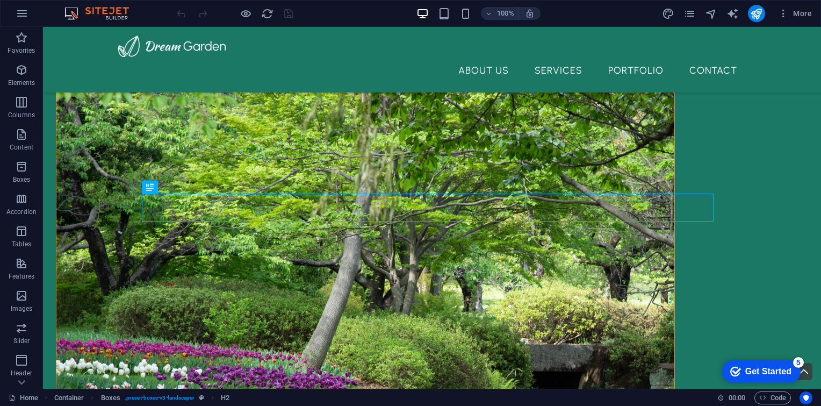
click at [798, 13] on span "More" at bounding box center [795, 13] width 34 height 11
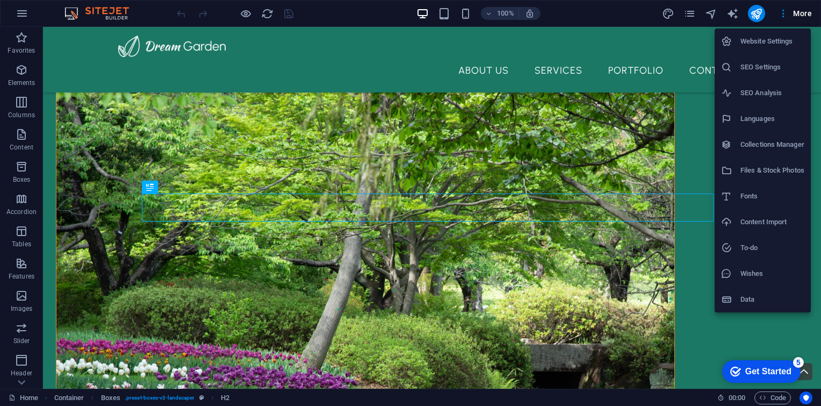
click at [756, 15] on div at bounding box center [410, 203] width 821 height 406
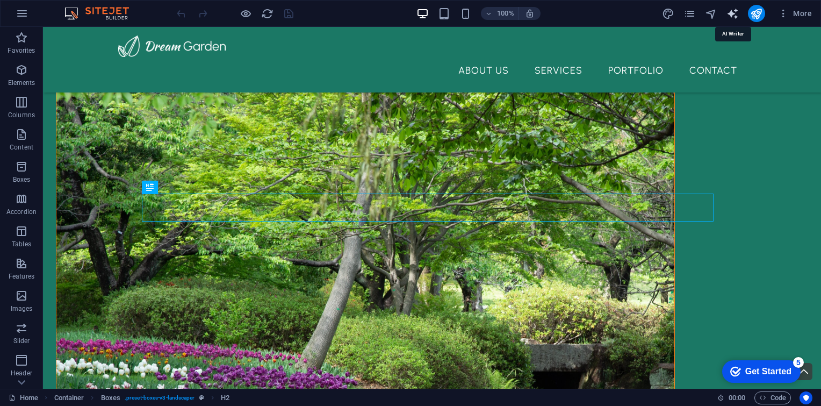
drag, startPoint x: 757, startPoint y: 15, endPoint x: 736, endPoint y: 15, distance: 21.0
click at [736, 15] on icon "text_generator" at bounding box center [732, 14] width 12 height 12
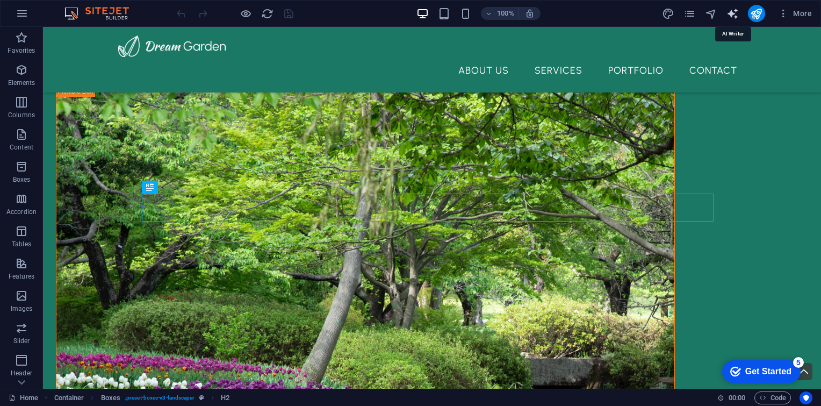
select select "English"
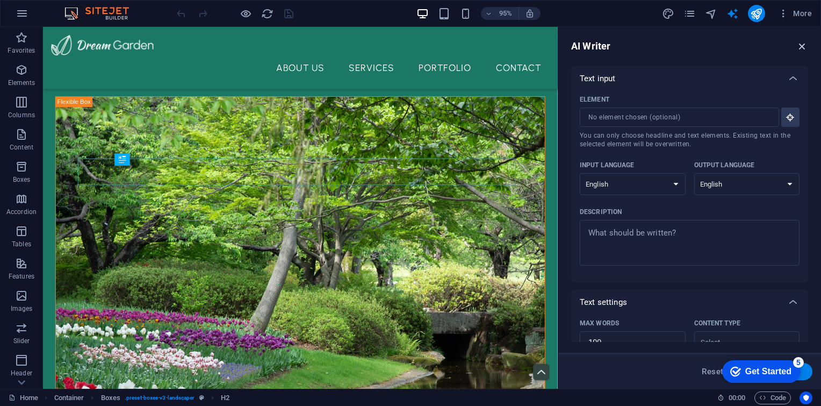
click at [802, 46] on icon "button" at bounding box center [802, 46] width 12 height 12
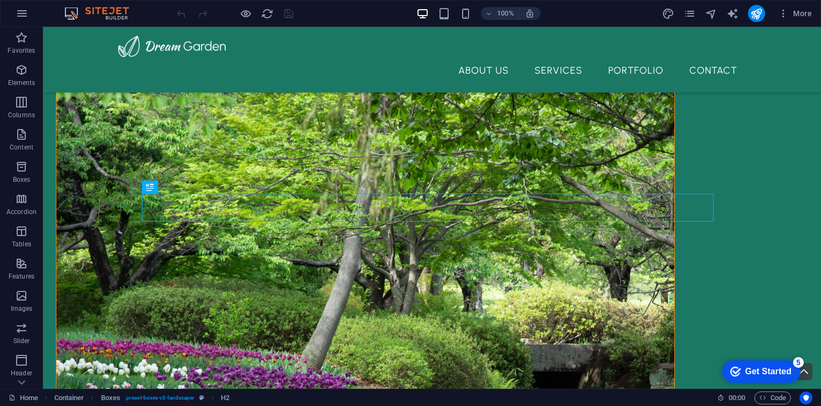
click at [758, 368] on div "Get Started" at bounding box center [768, 371] width 46 height 10
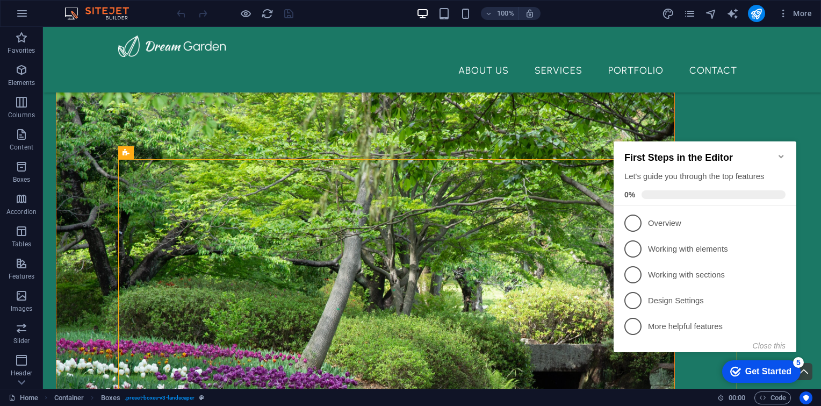
click at [782, 152] on icon "Minimize checklist" at bounding box center [781, 156] width 9 height 9
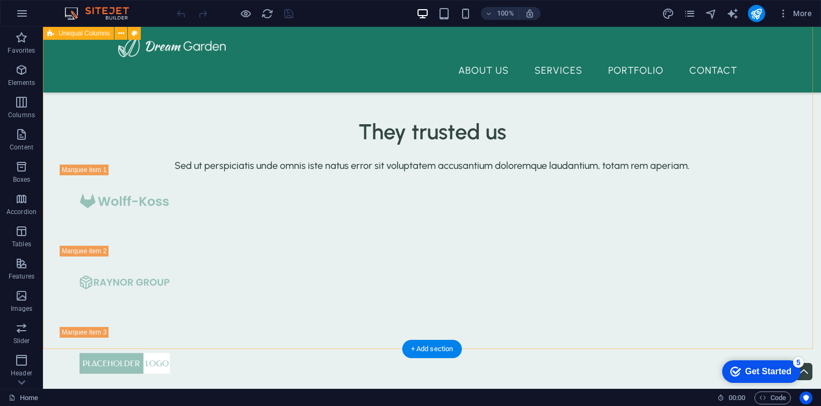
scroll to position [2386, 0]
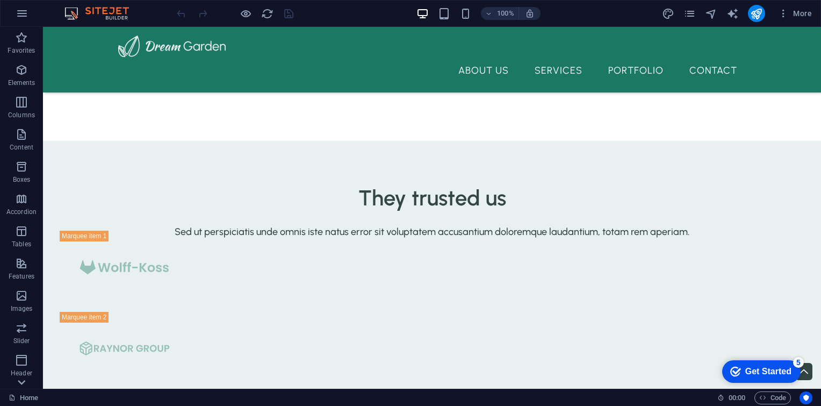
click at [25, 41] on icon at bounding box center [21, 33] width 15 height 15
click at [29, 17] on button "button" at bounding box center [22, 14] width 26 height 26
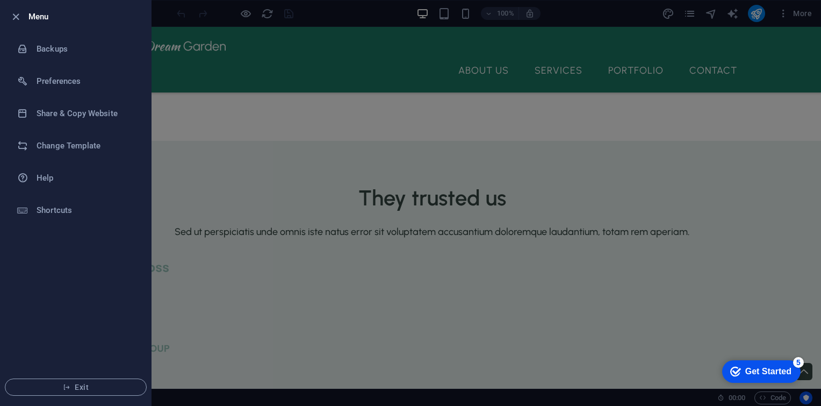
click at [317, 159] on div at bounding box center [410, 203] width 821 height 406
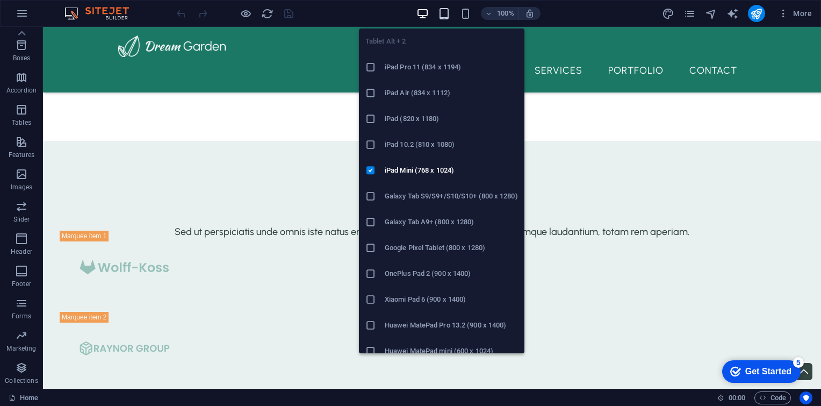
click at [445, 15] on icon "button" at bounding box center [444, 14] width 12 height 12
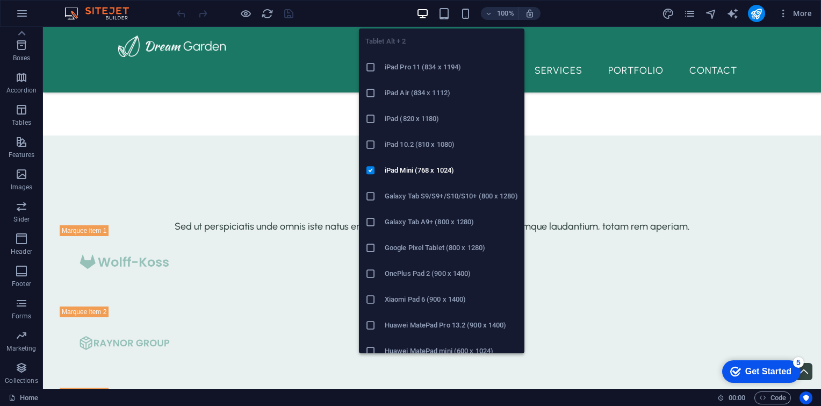
scroll to position [2361, 0]
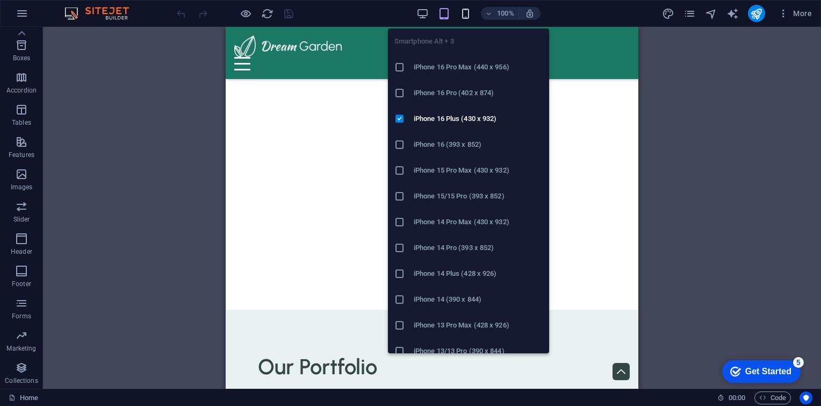
click at [465, 11] on icon "button" at bounding box center [465, 14] width 12 height 12
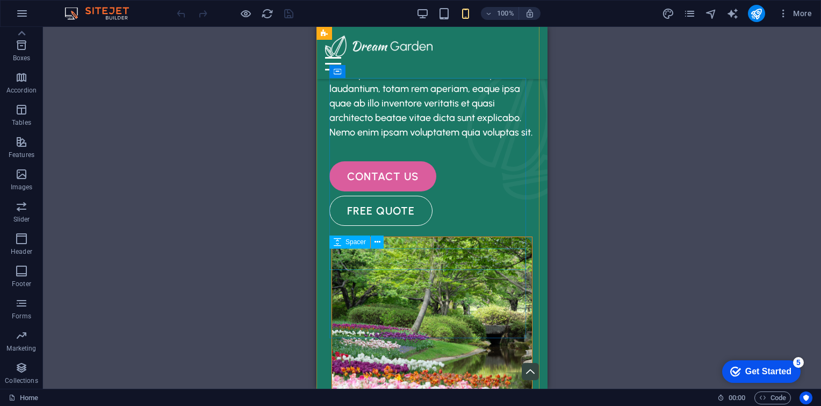
scroll to position [0, 0]
